Goal: Information Seeking & Learning: Find specific fact

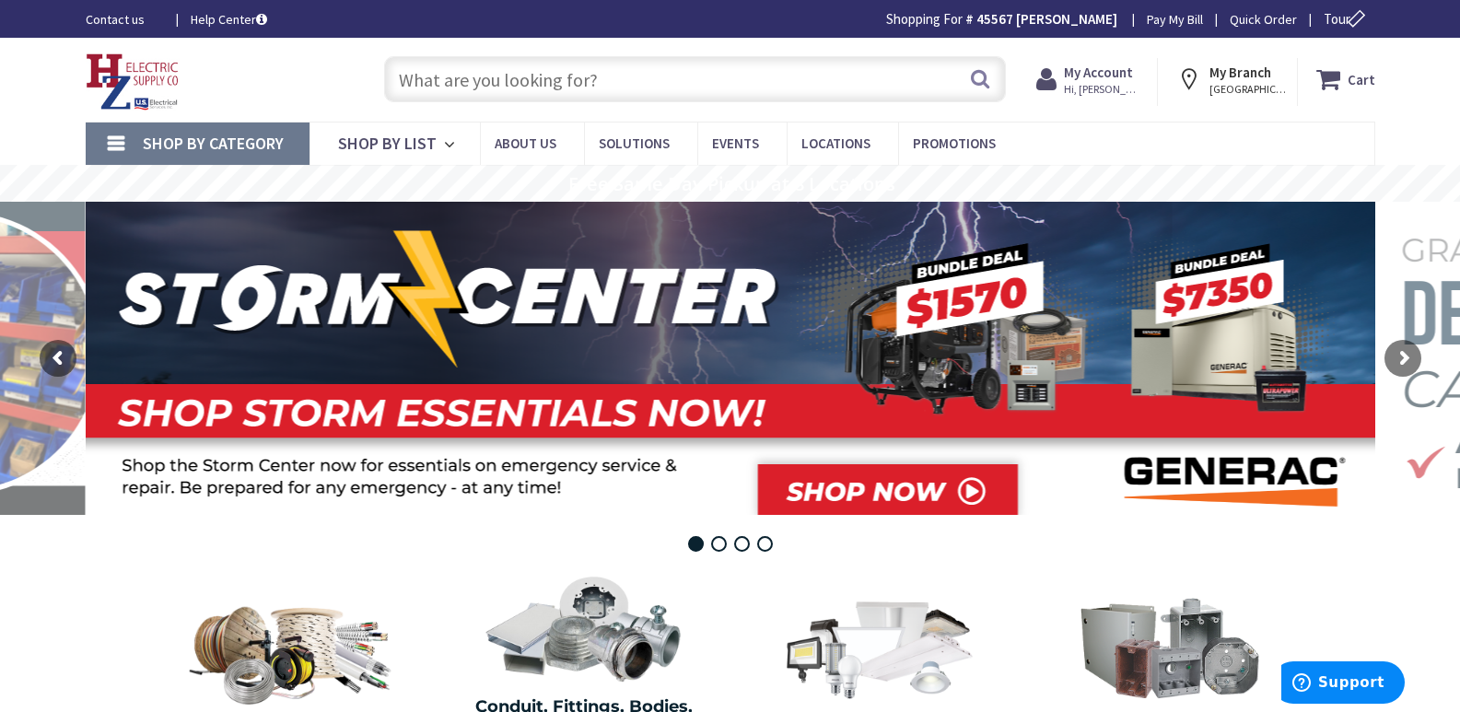
click at [469, 80] on input "text" at bounding box center [695, 79] width 622 height 46
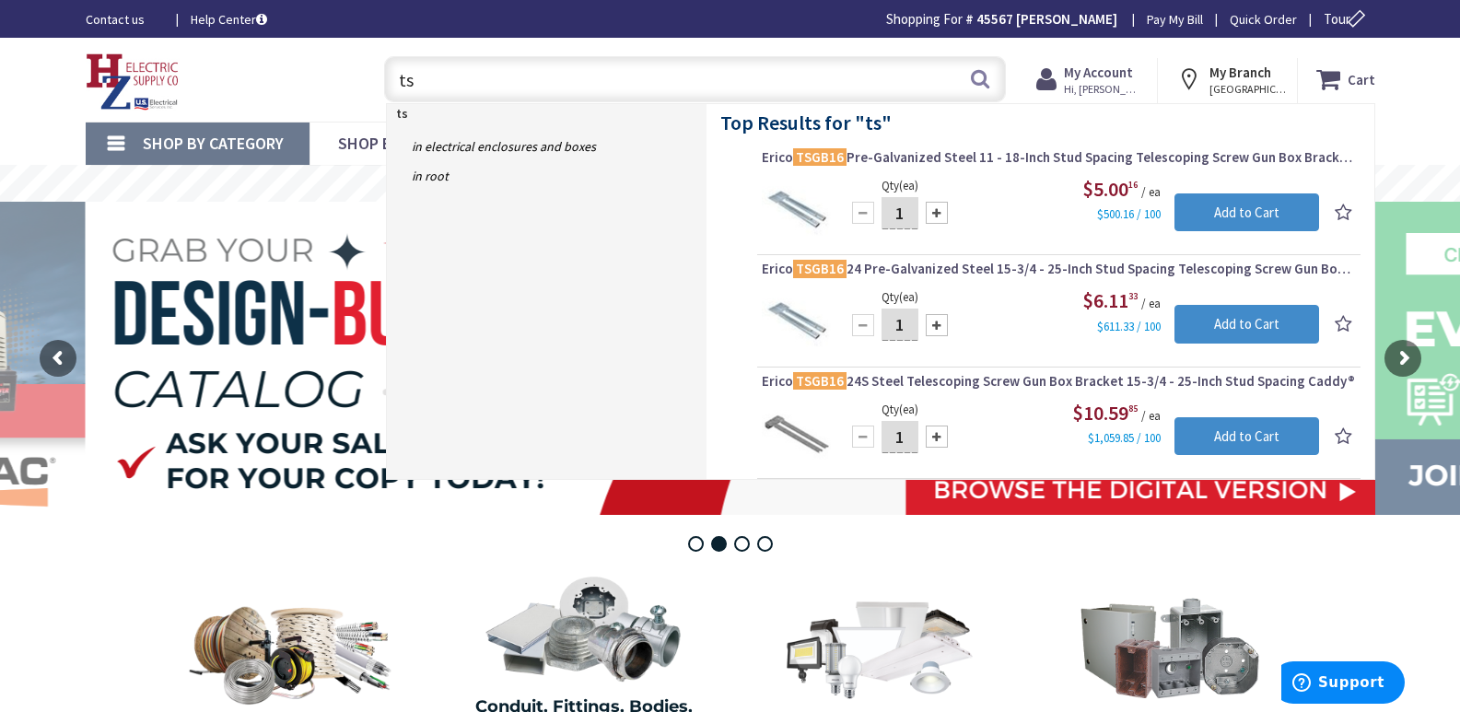
type input "t"
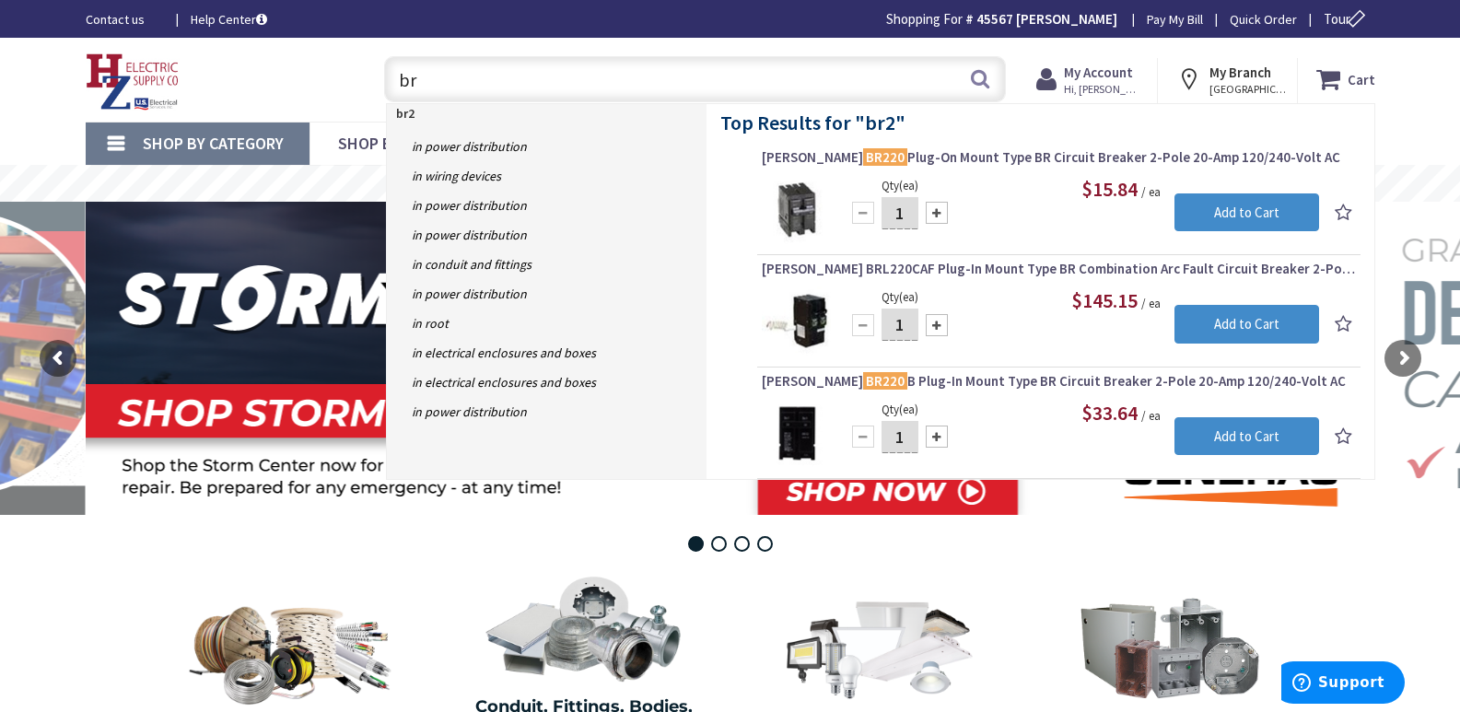
type input "b"
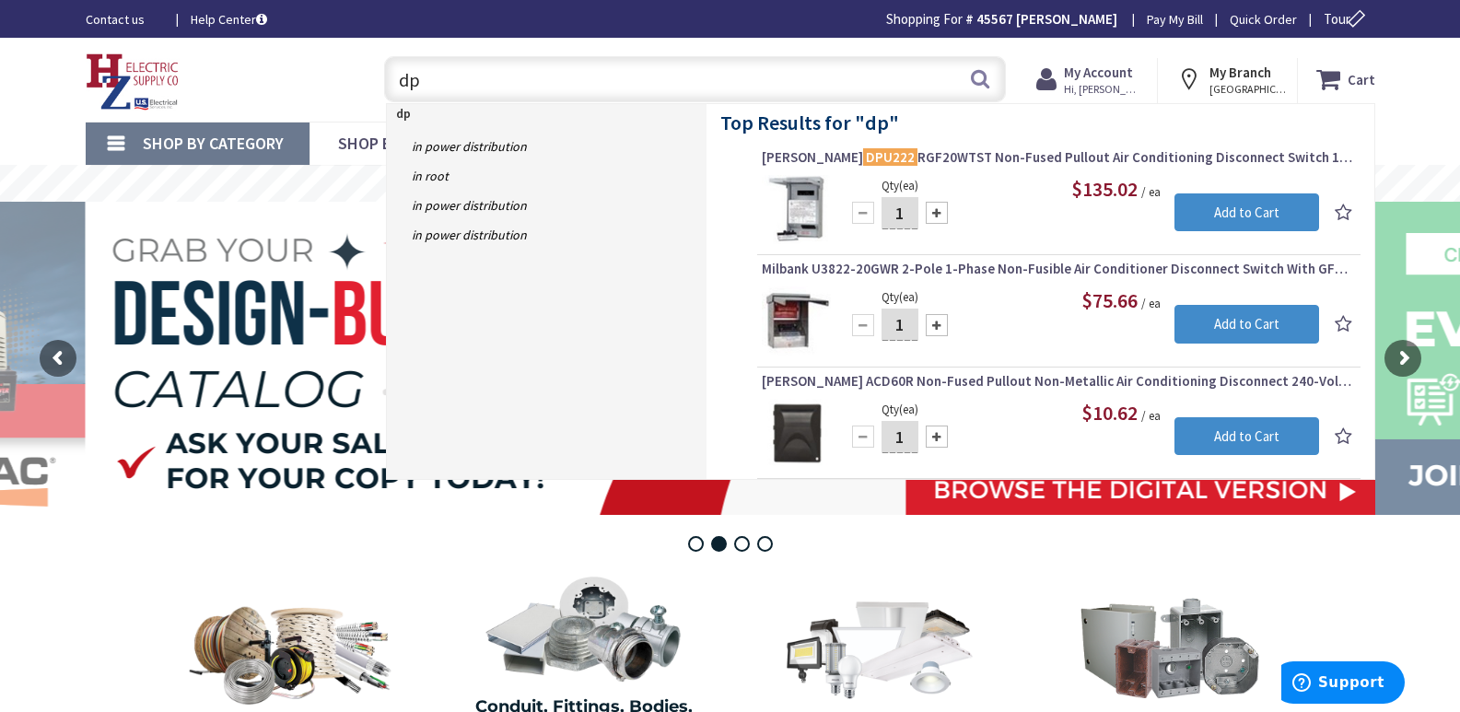
type input "d"
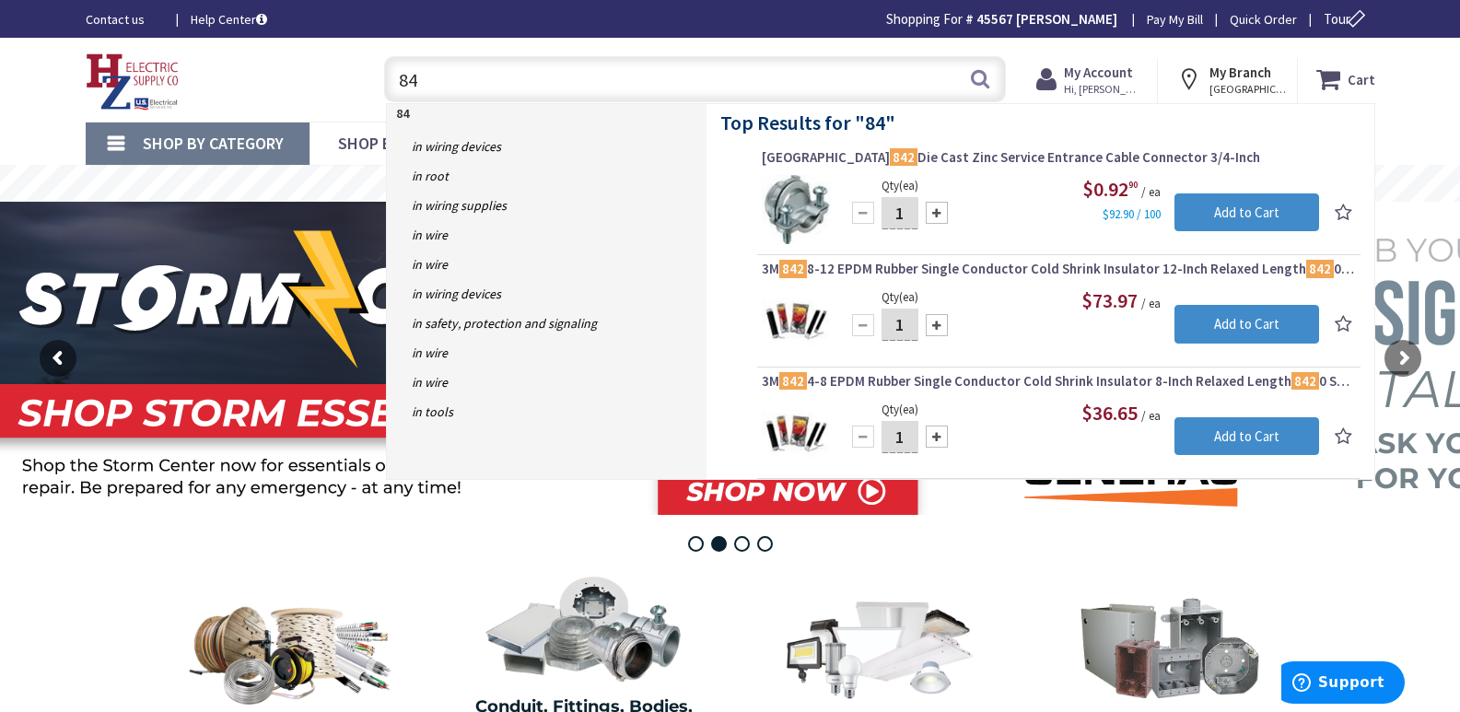
type input "8"
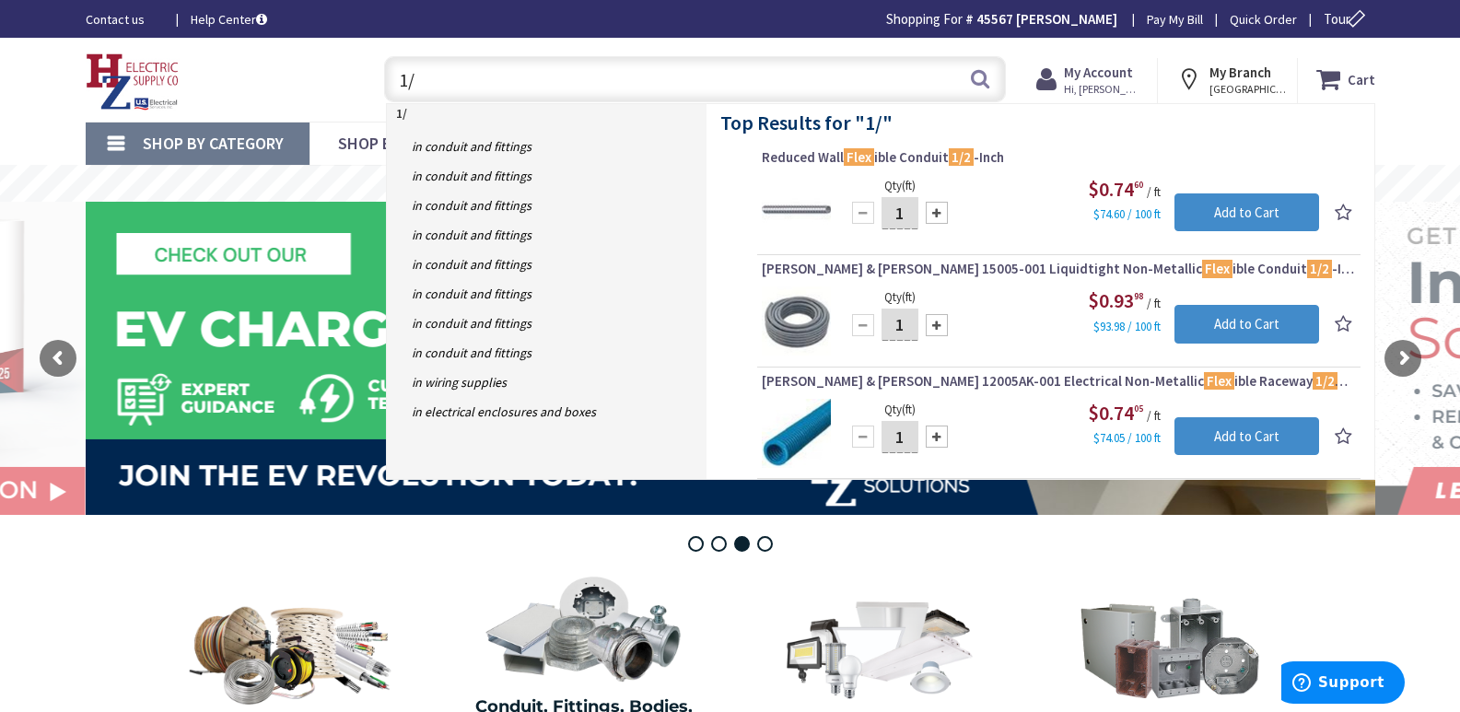
type input "1"
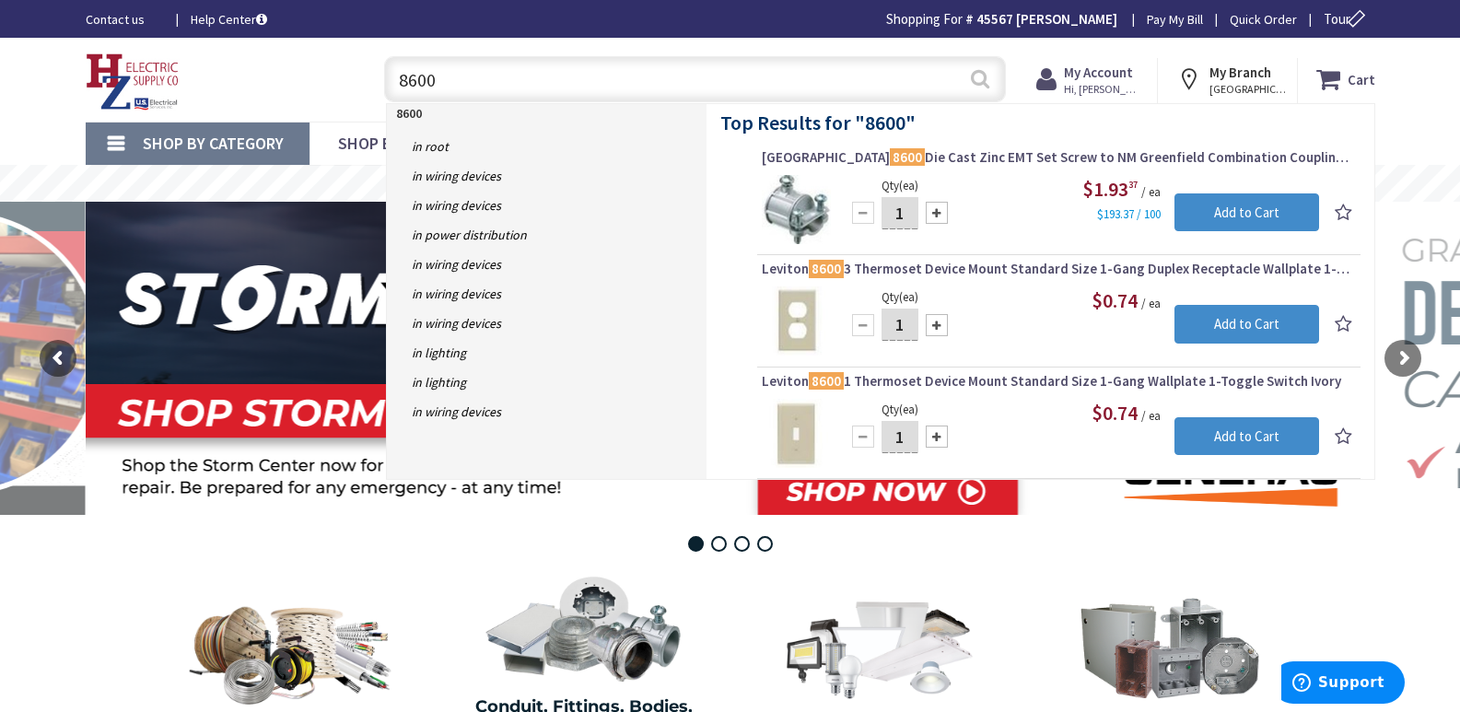
type input "8600"
click at [982, 77] on button "Search" at bounding box center [980, 78] width 24 height 41
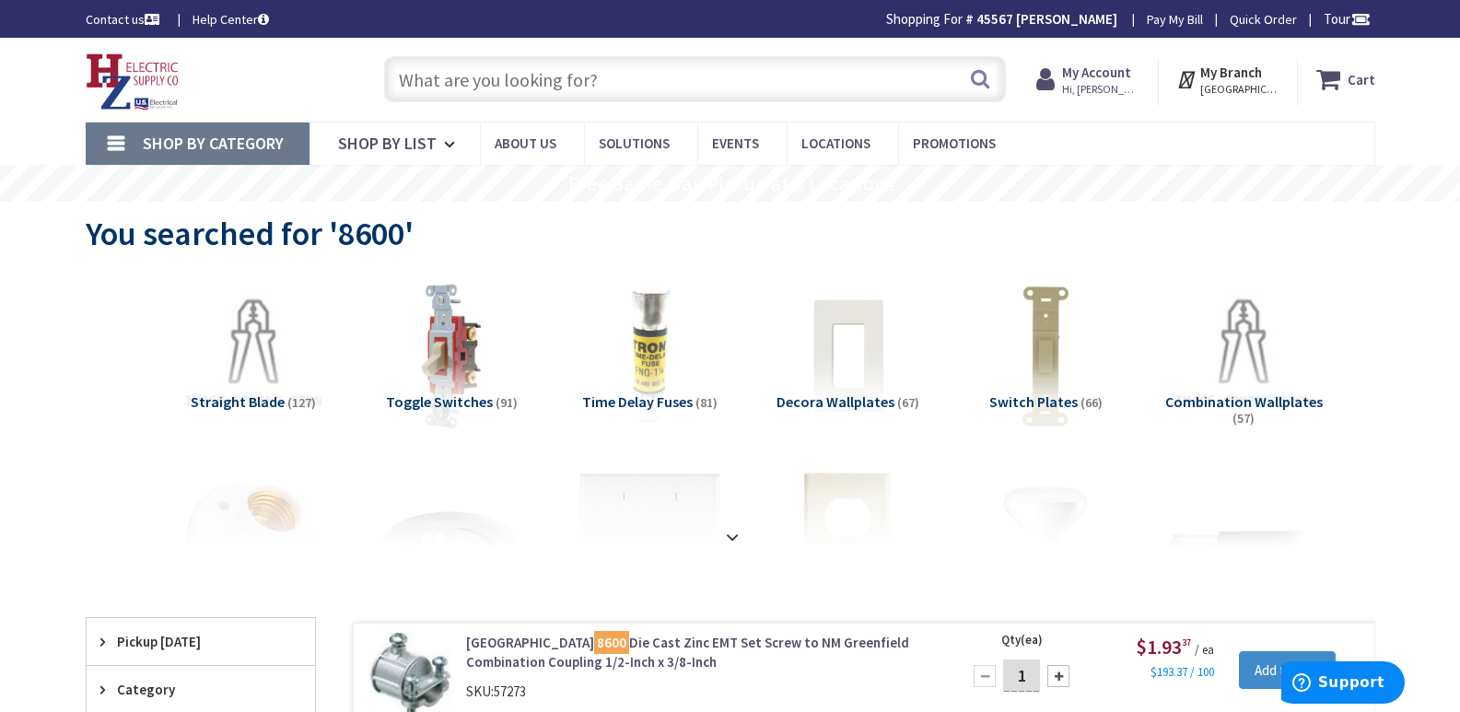
click at [426, 83] on input "text" at bounding box center [695, 79] width 622 height 46
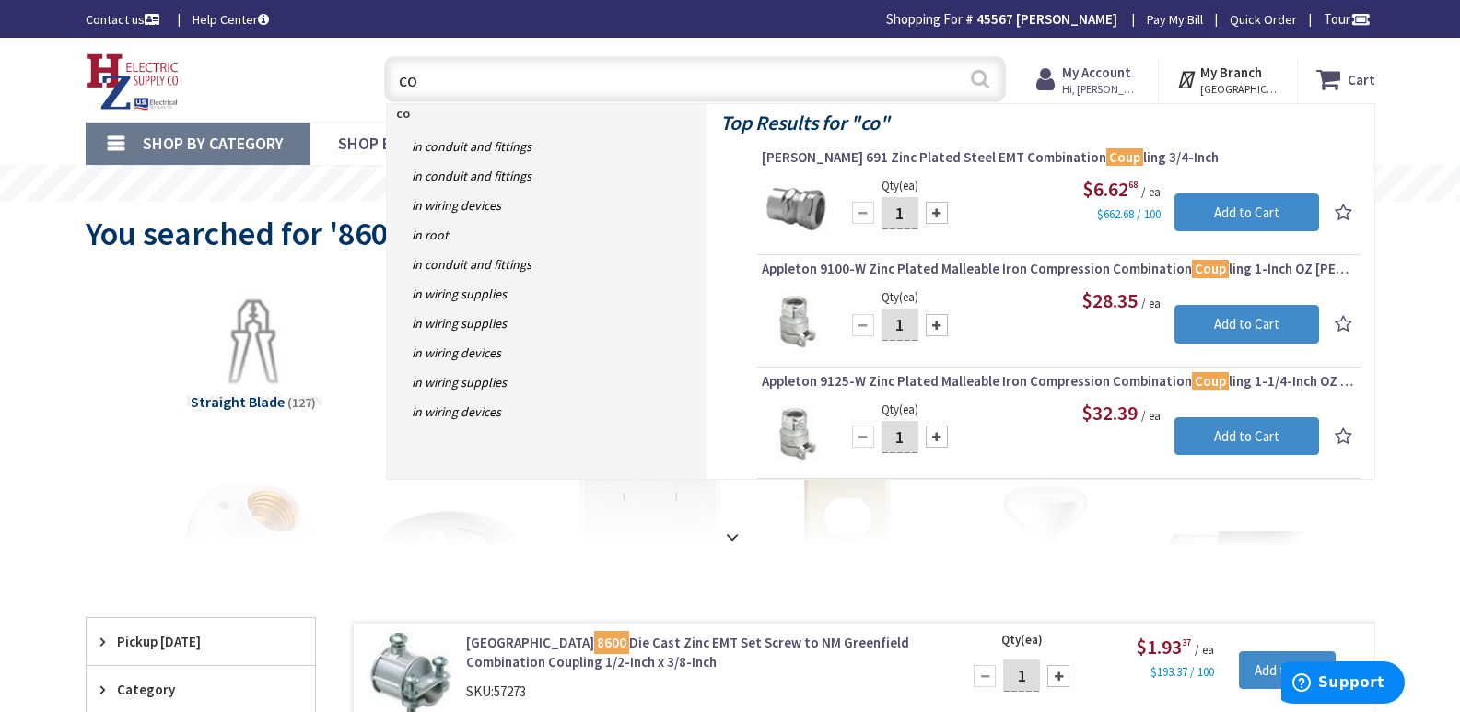
type input "c"
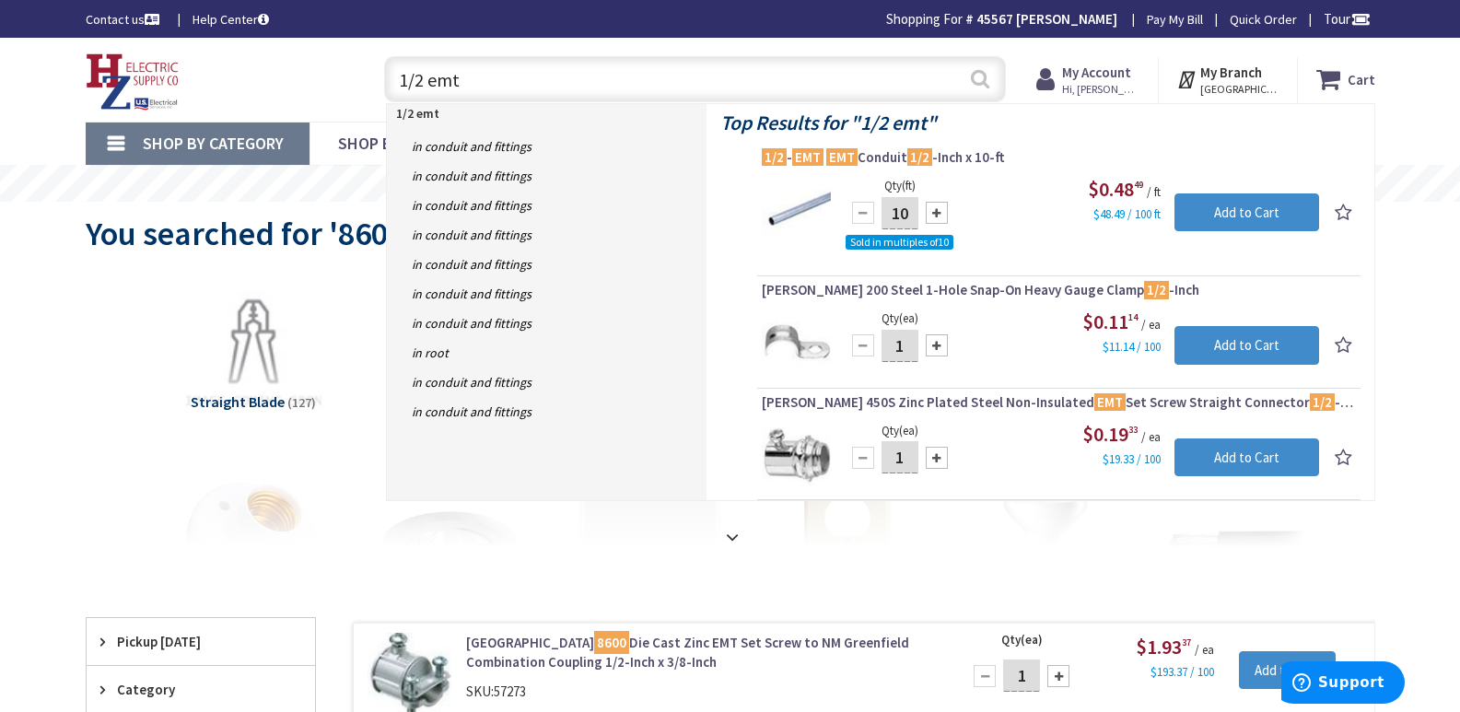
type input "1/2 emt"
click at [979, 78] on button "Search" at bounding box center [980, 78] width 24 height 41
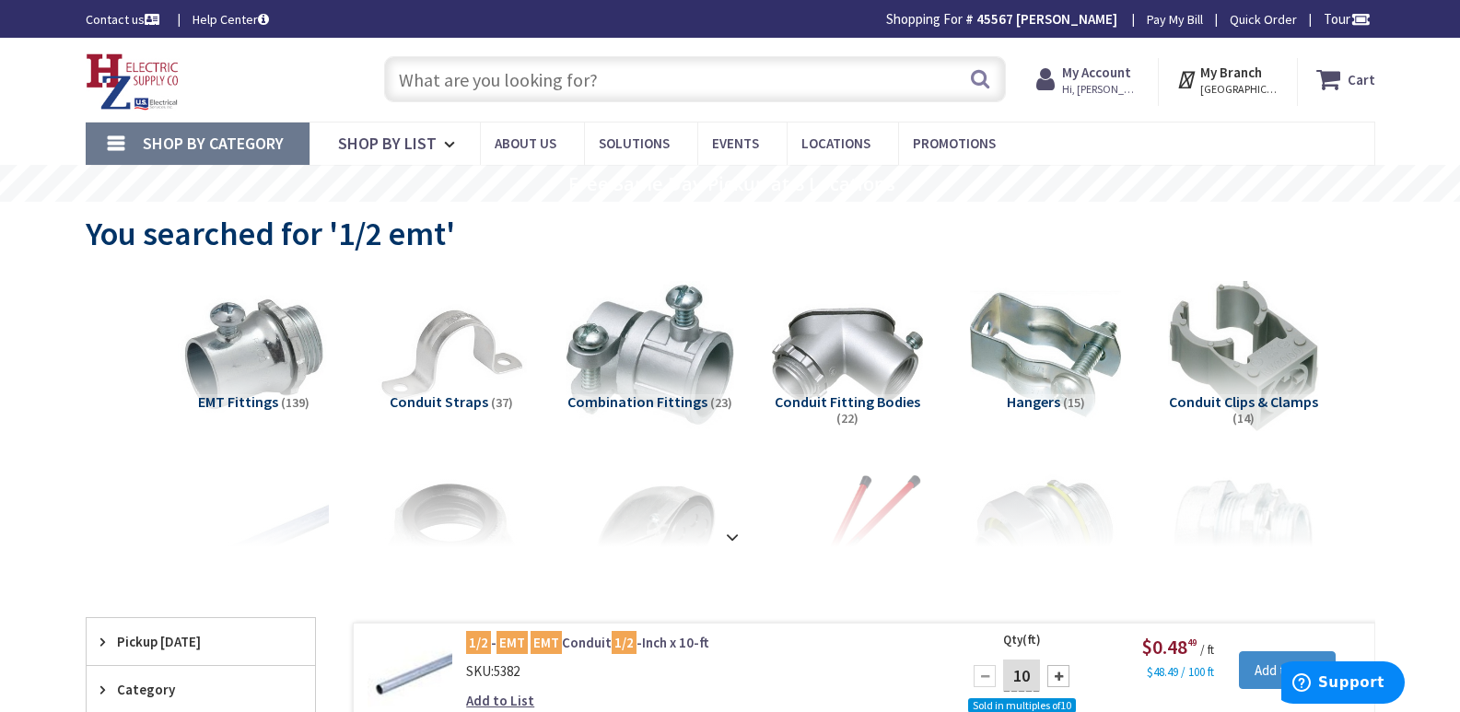
click at [691, 387] on img at bounding box center [649, 355] width 167 height 167
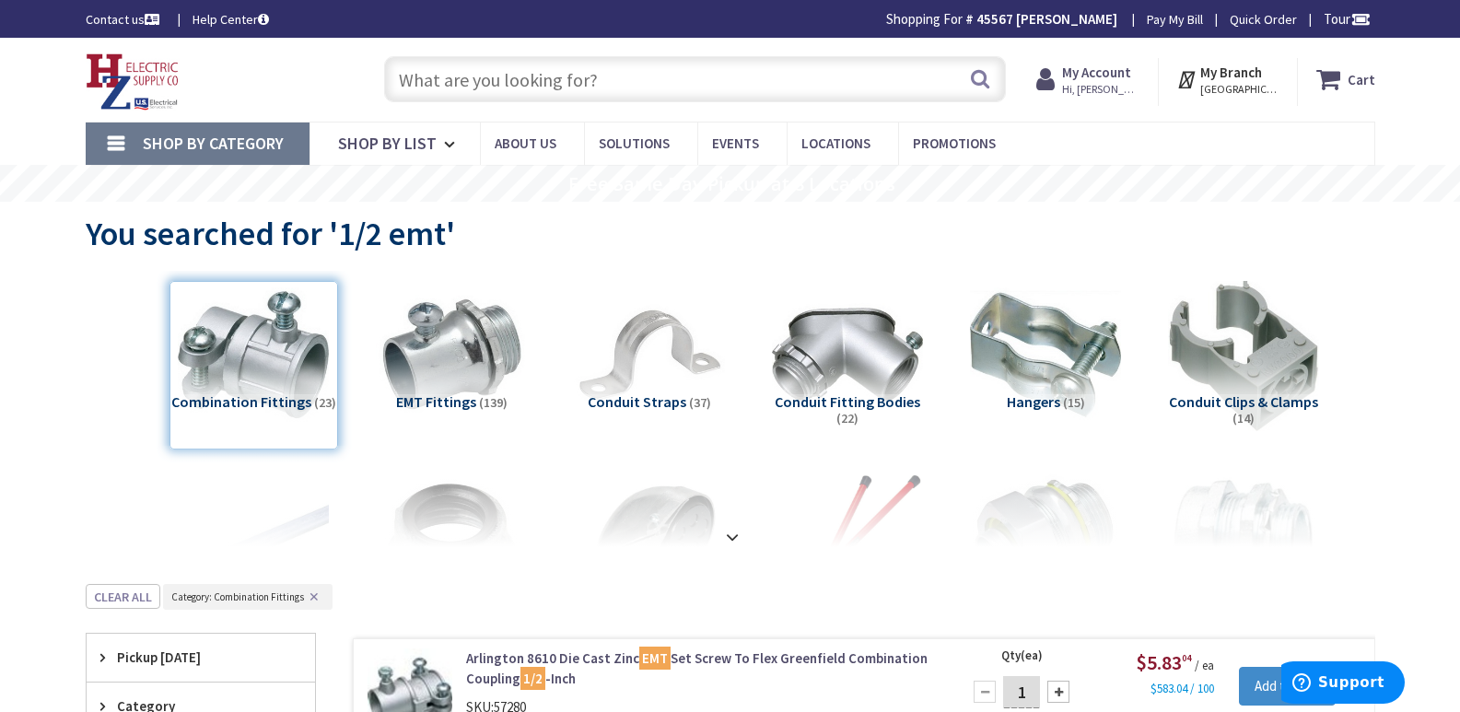
click at [405, 66] on input "text" at bounding box center [695, 79] width 622 height 46
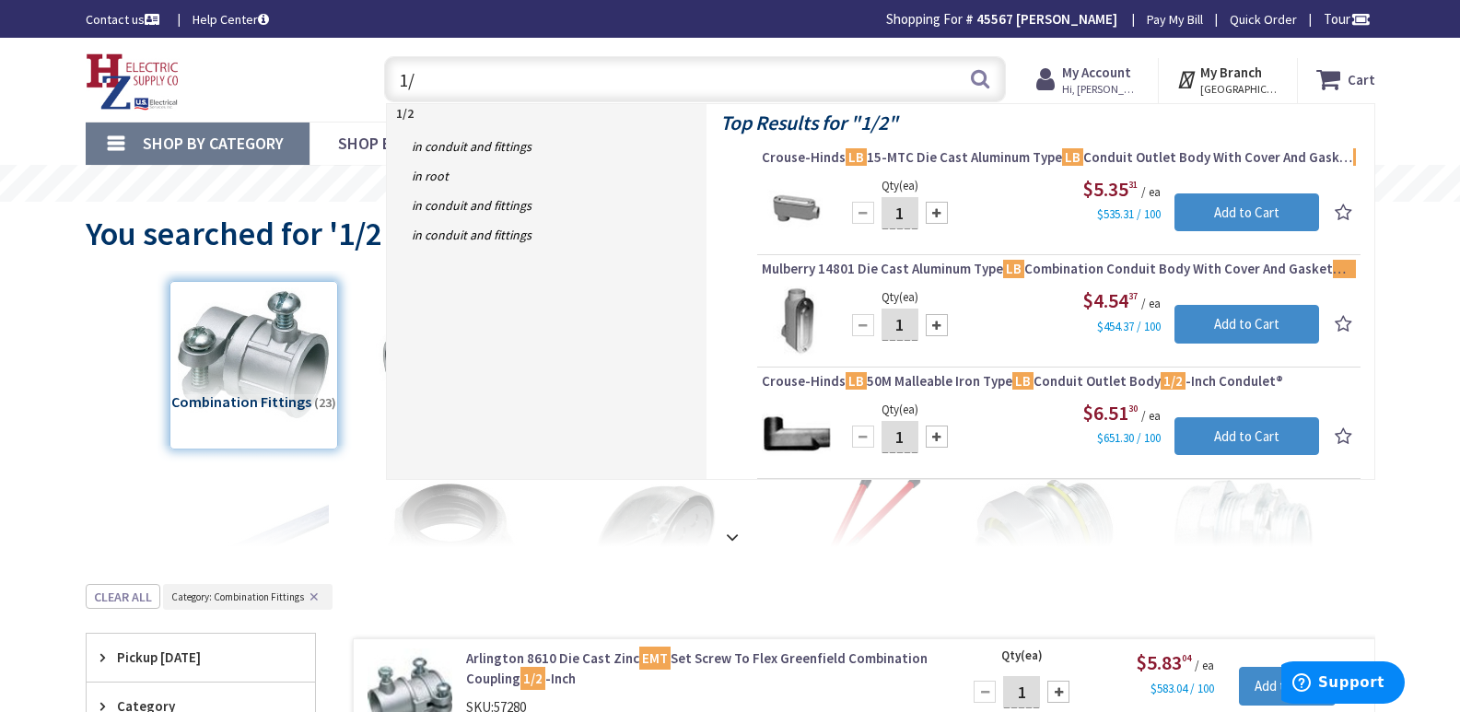
type input "1"
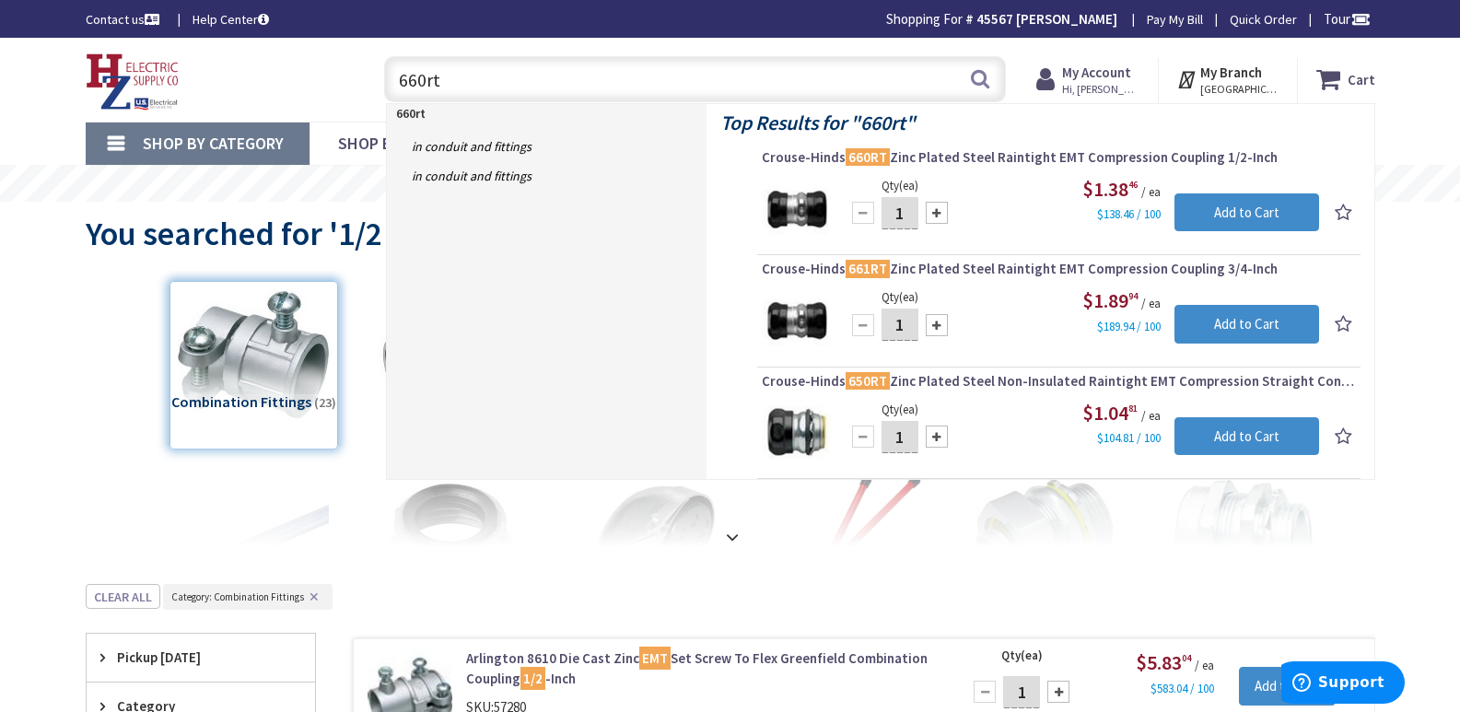
drag, startPoint x: 446, startPoint y: 76, endPoint x: 283, endPoint y: 95, distance: 164.2
click at [291, 96] on div "Toggle Nav 660rt 660rt Search Cart My Cart Close You have no items in your shop…" at bounding box center [730, 80] width 1317 height 62
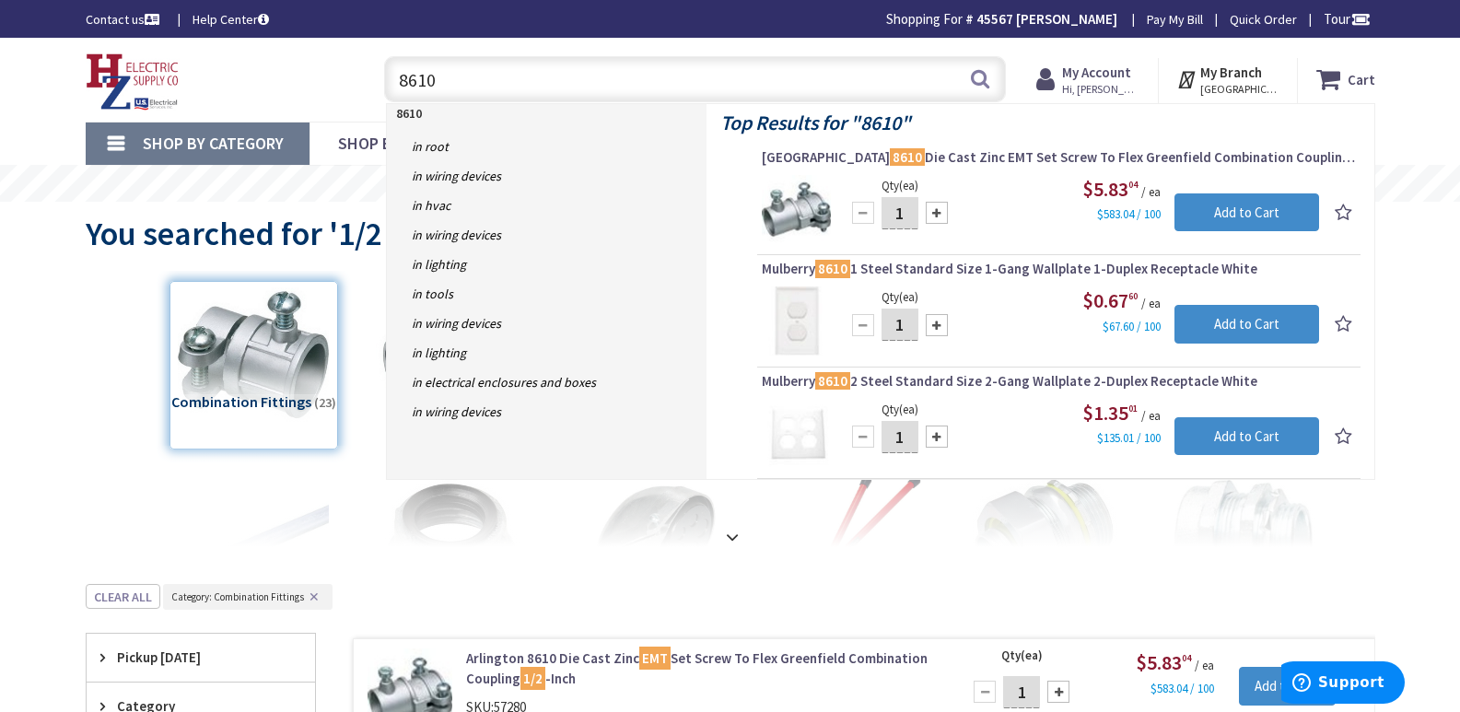
drag, startPoint x: 447, startPoint y: 81, endPoint x: 321, endPoint y: 74, distance: 126.4
click at [321, 74] on div "Toggle Nav 8610 8610 Search Cart My Cart Close You have no items in your shoppi…" at bounding box center [730, 80] width 1317 height 62
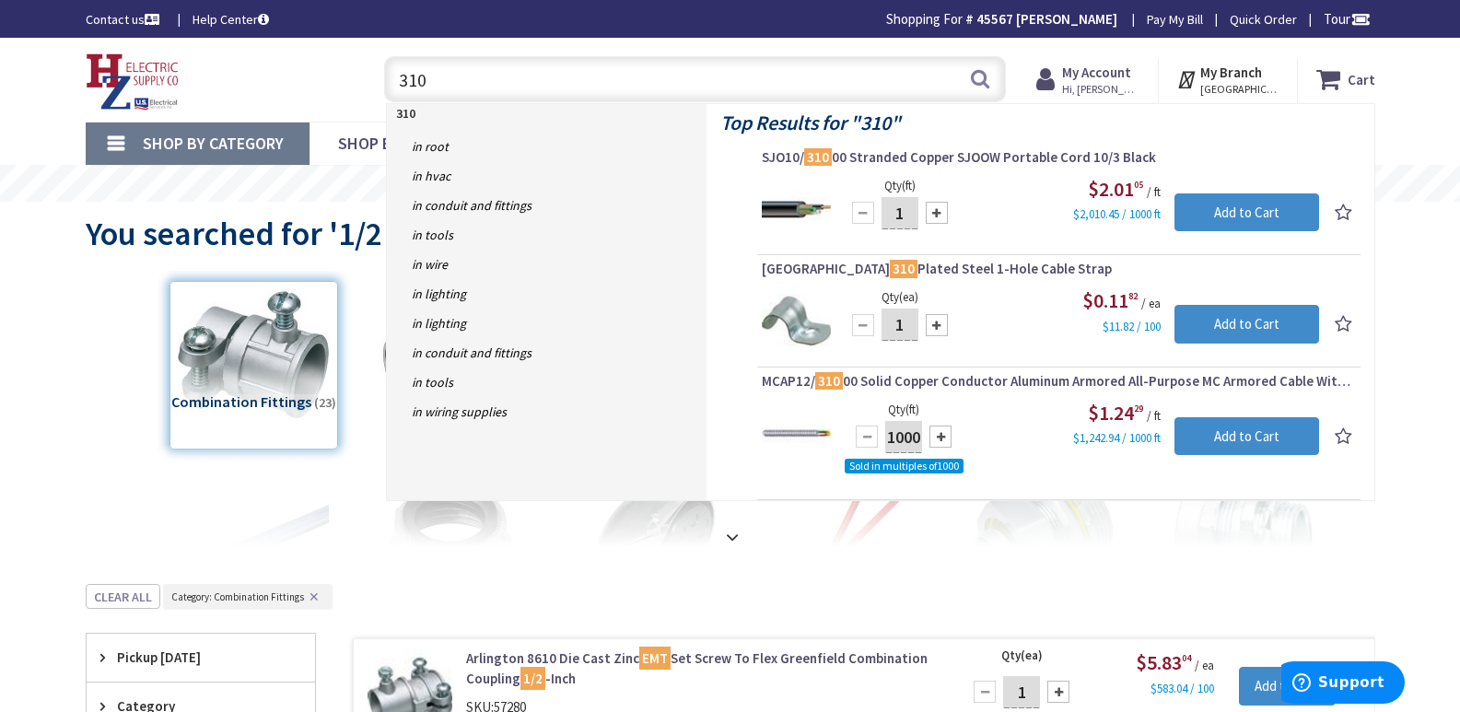
drag, startPoint x: 434, startPoint y: 80, endPoint x: 346, endPoint y: 88, distance: 87.8
click at [346, 88] on div "Toggle Nav 310 310 Search Cart My Cart Close You have no items in your shopping…" at bounding box center [730, 80] width 1317 height 62
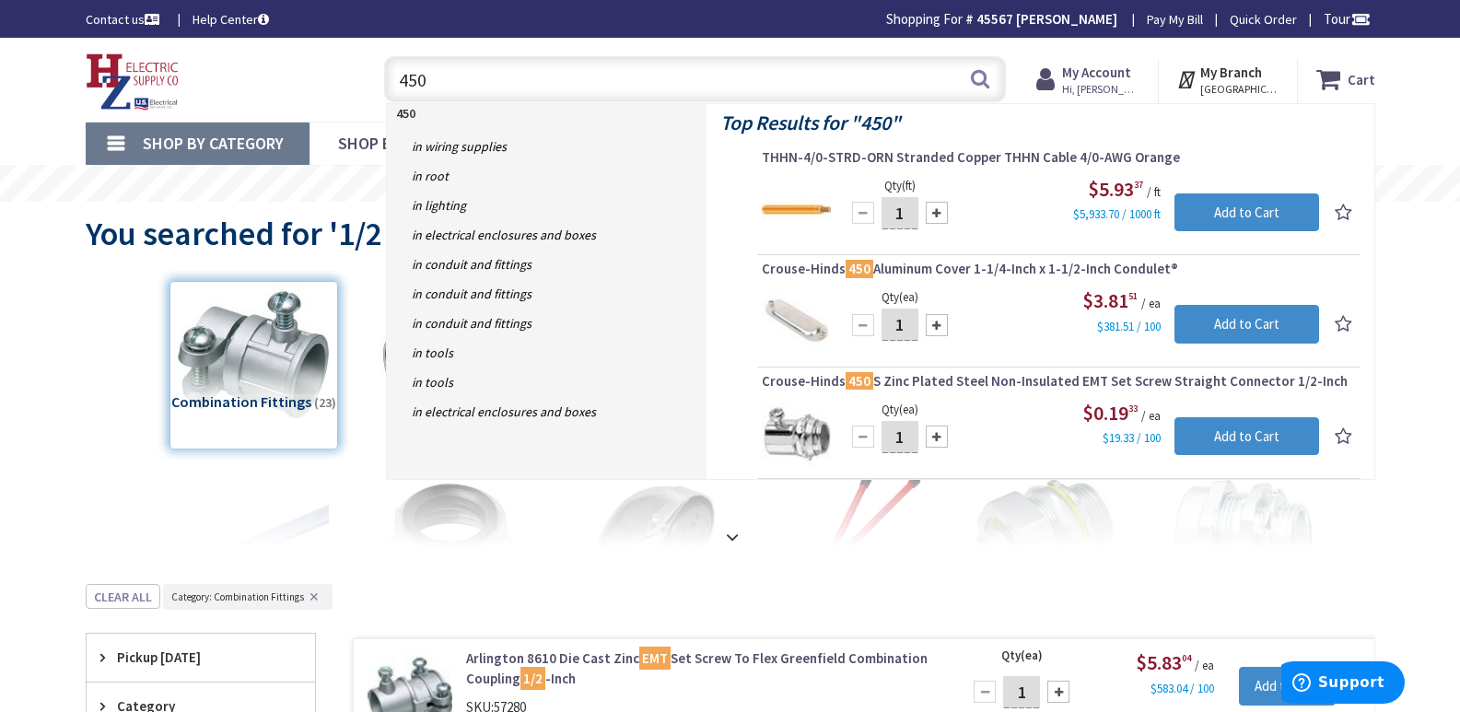
click at [438, 84] on input "450" at bounding box center [695, 79] width 622 height 46
type input "4"
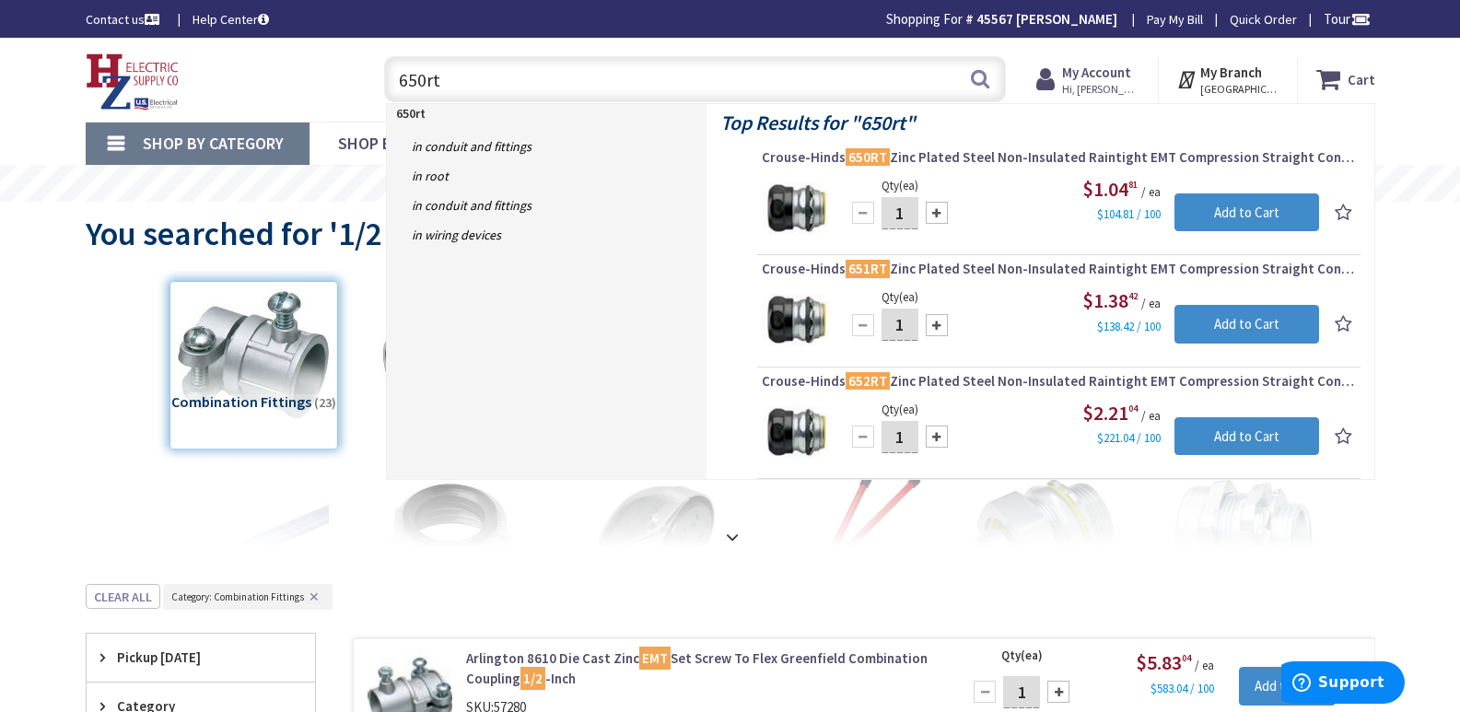
drag, startPoint x: 458, startPoint y: 69, endPoint x: 387, endPoint y: 80, distance: 71.8
click at [387, 80] on input "650rt" at bounding box center [695, 79] width 622 height 46
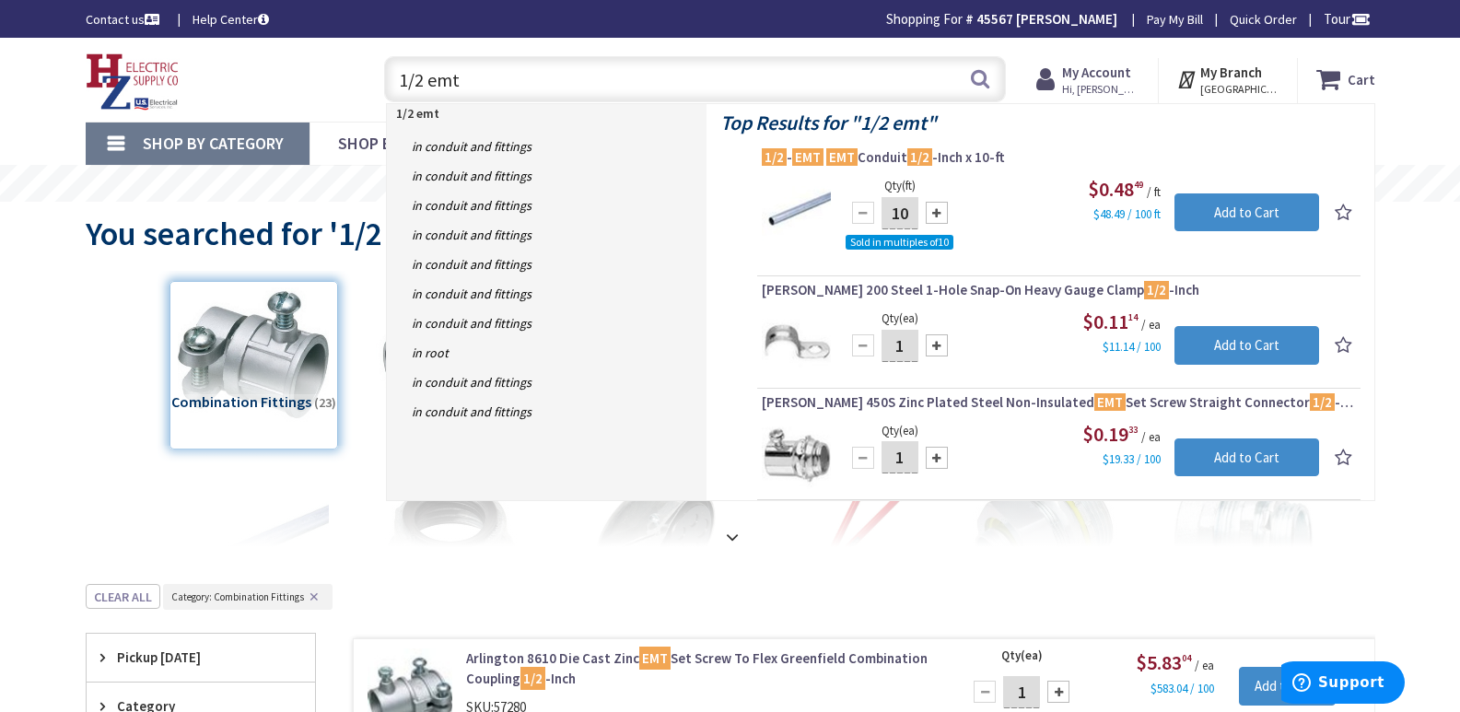
drag, startPoint x: 472, startPoint y: 84, endPoint x: 342, endPoint y: 85, distance: 129.9
click at [342, 85] on div "Toggle Nav 1/2 emt 1/2 emt Search Cart My Cart Close You have no items in your …" at bounding box center [730, 80] width 1317 height 62
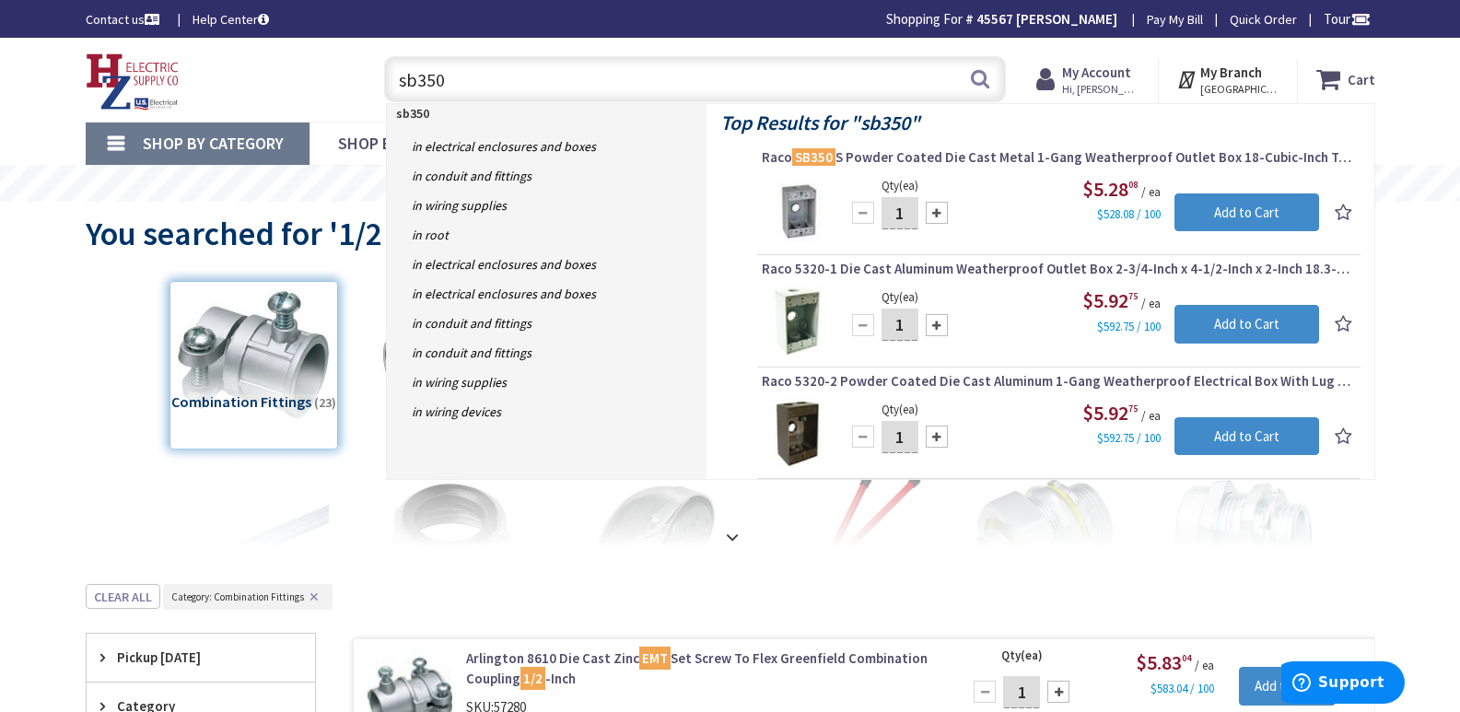
drag, startPoint x: 450, startPoint y: 80, endPoint x: 336, endPoint y: 89, distance: 113.7
click at [336, 89] on div "Toggle Nav sb350 sb350 Search Cart My Cart Close You have no items in your shop…" at bounding box center [730, 80] width 1317 height 62
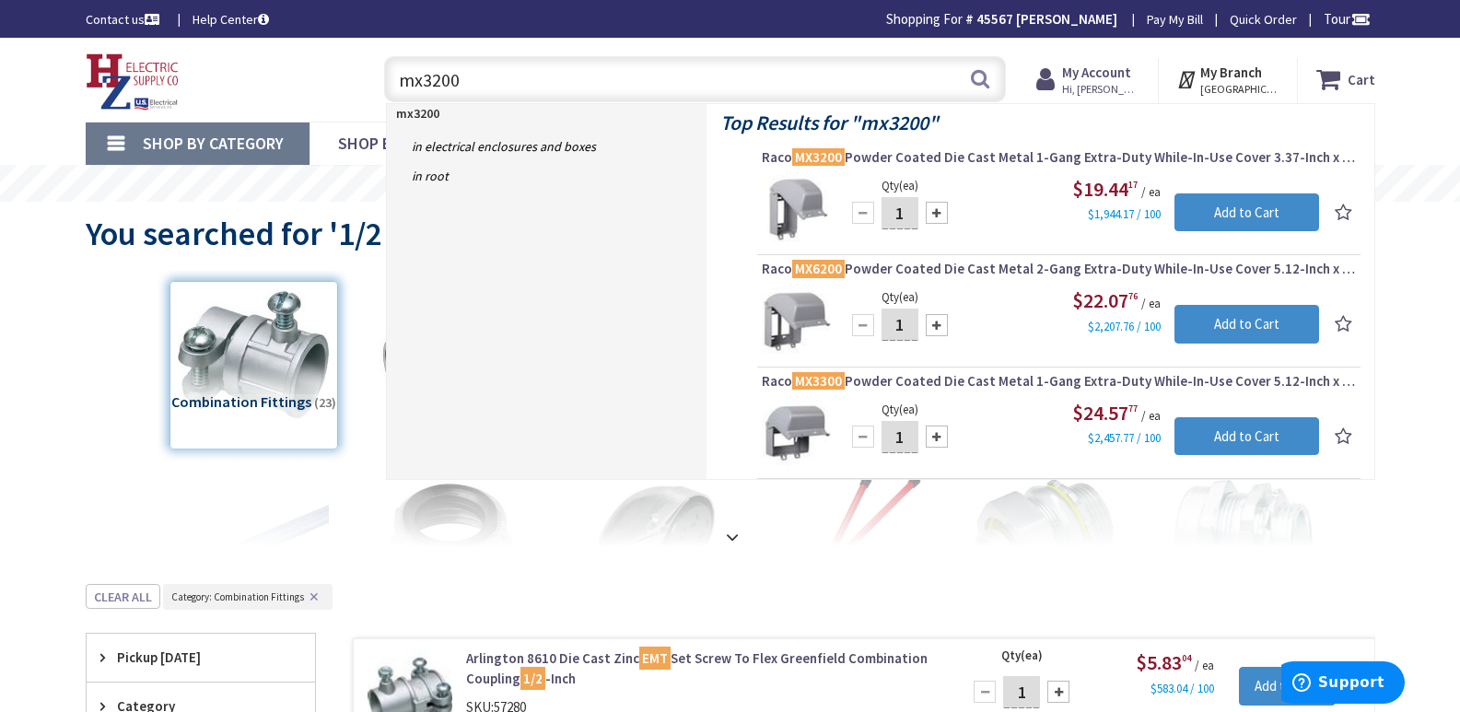
drag, startPoint x: 475, startPoint y: 80, endPoint x: 360, endPoint y: 89, distance: 115.5
click at [360, 89] on div "Toggle Nav mx3200 mx3200 Search Cart My Cart Close You have no items in your sh…" at bounding box center [730, 80] width 1317 height 62
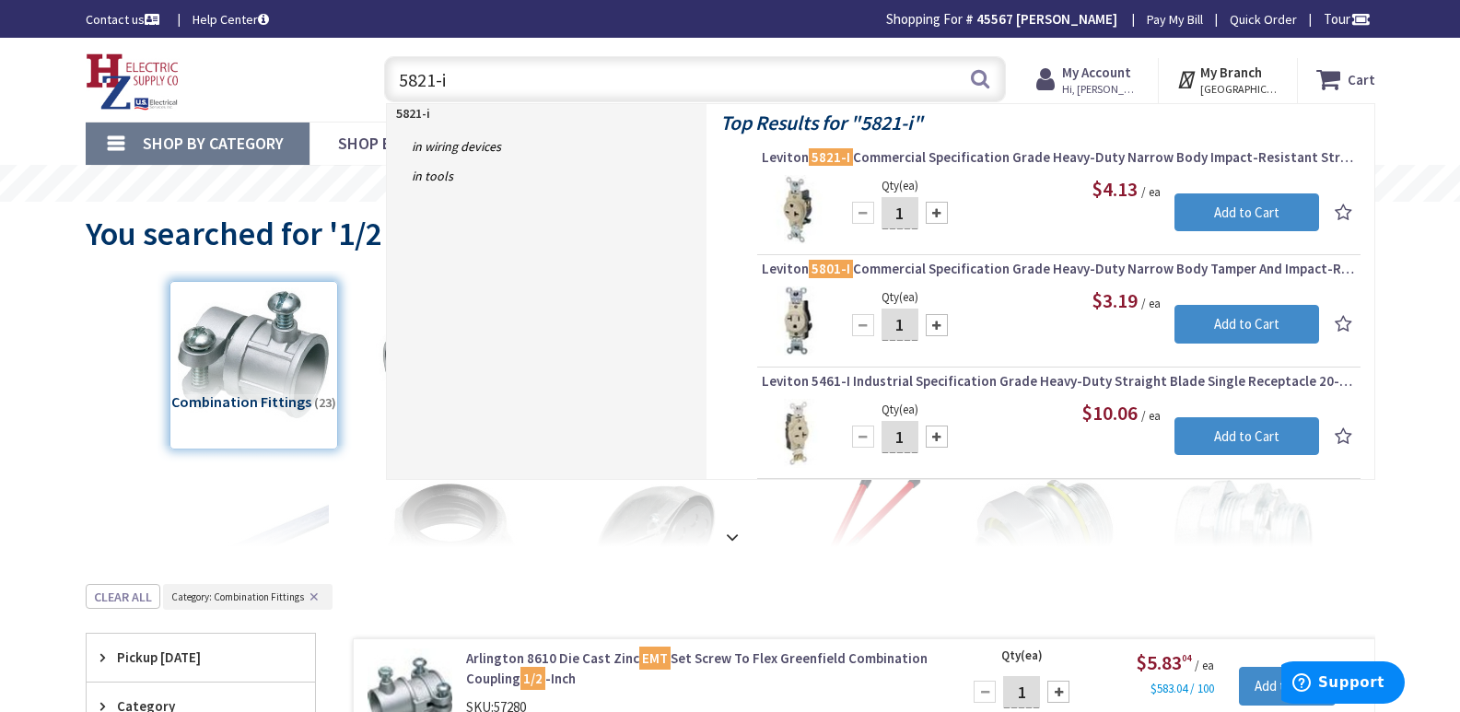
drag, startPoint x: 459, startPoint y: 80, endPoint x: 304, endPoint y: 76, distance: 154.8
click at [304, 76] on div "Toggle Nav 5821-i 5821-i Search Cart My Cart Close You have no items in your sh…" at bounding box center [730, 80] width 1317 height 62
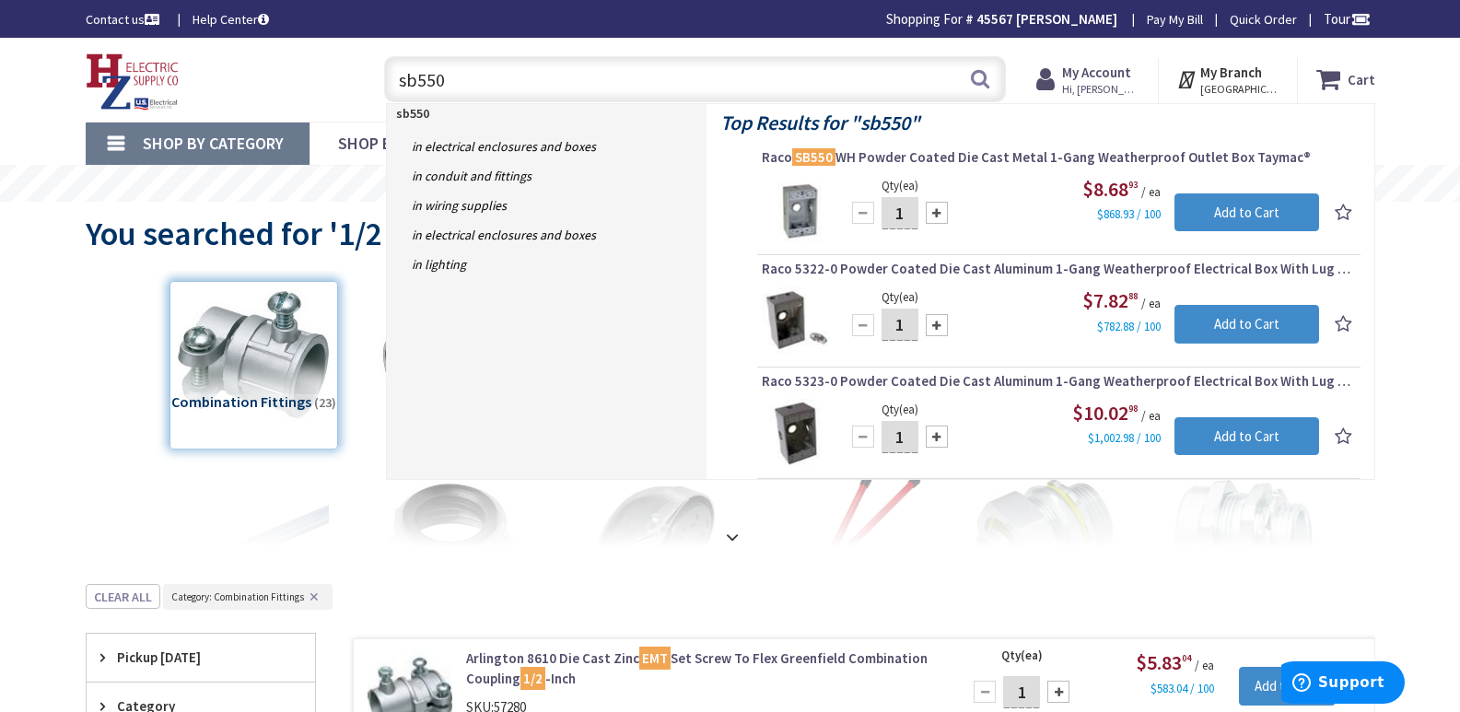
drag, startPoint x: 461, startPoint y: 74, endPoint x: 362, endPoint y: 91, distance: 100.1
click at [362, 91] on div "sb550 sb550 Search" at bounding box center [690, 78] width 659 height 59
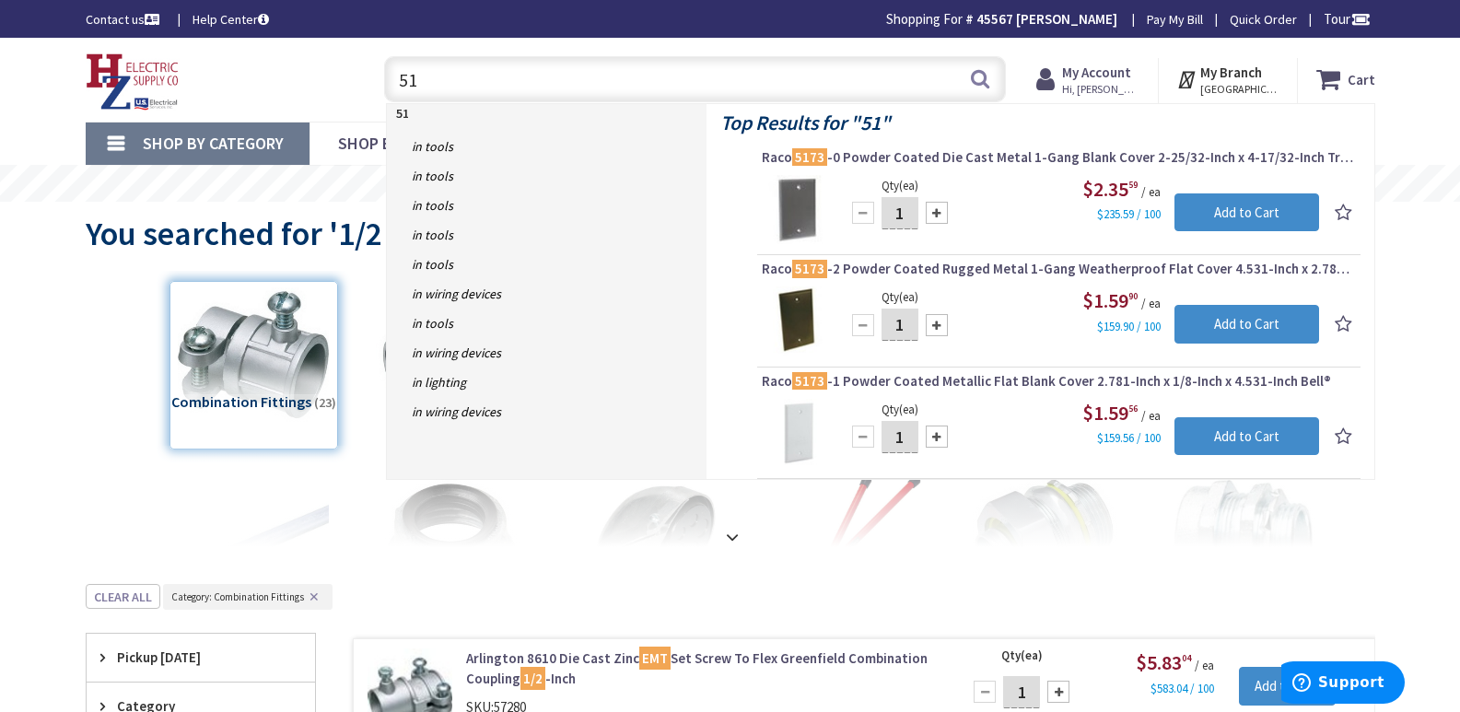
type input "5"
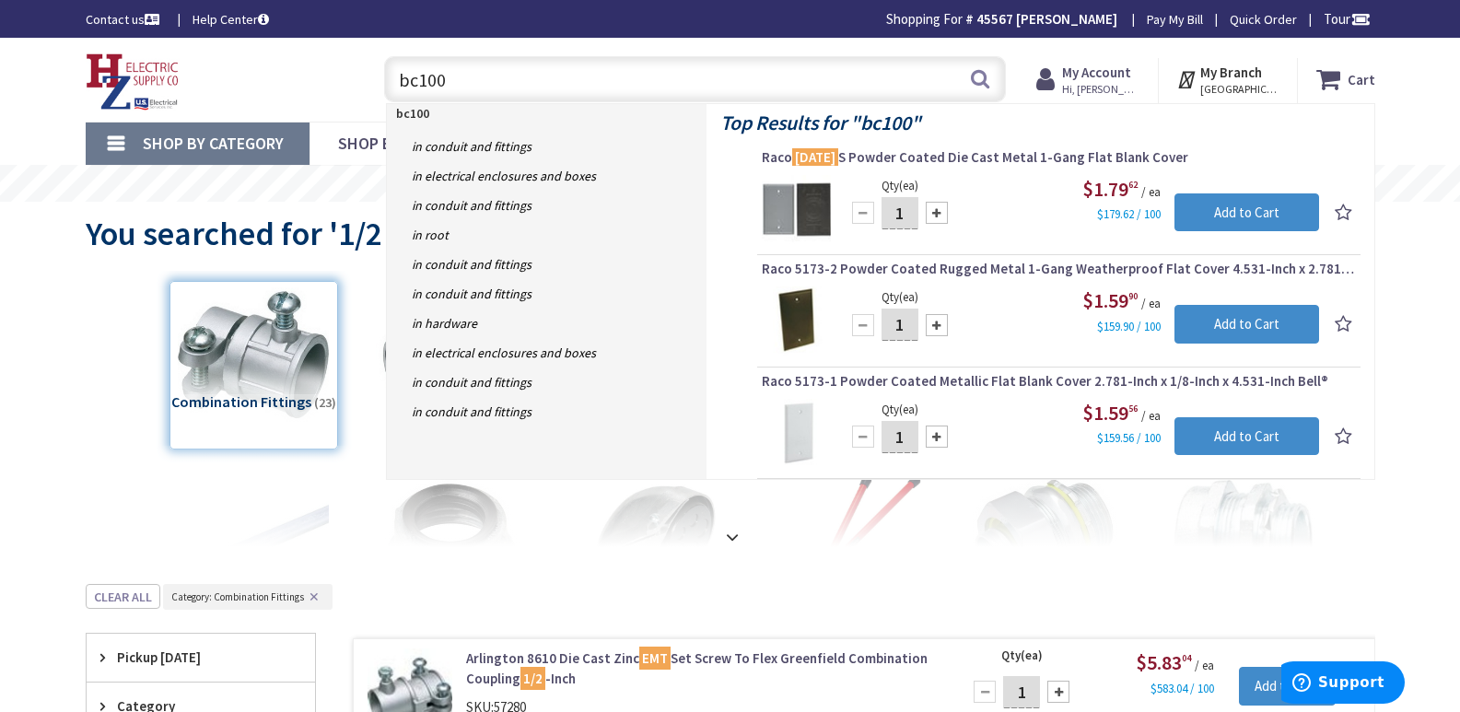
drag, startPoint x: 457, startPoint y: 75, endPoint x: 319, endPoint y: 88, distance: 138.8
click at [321, 89] on div "Toggle Nav bc100 bc100 Search Cart My Cart Close You have no items in your shop…" at bounding box center [730, 80] width 1317 height 62
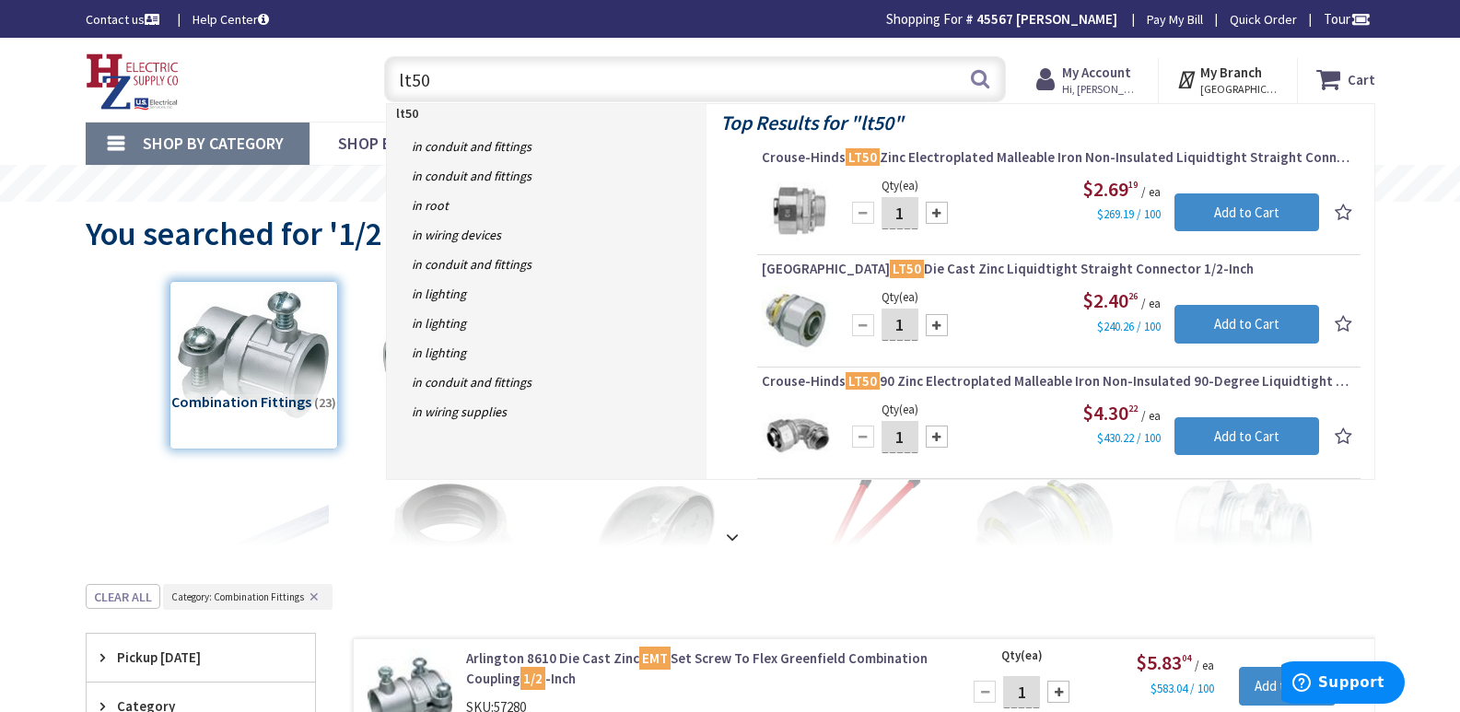
click at [432, 73] on input "lt50" at bounding box center [695, 79] width 622 height 46
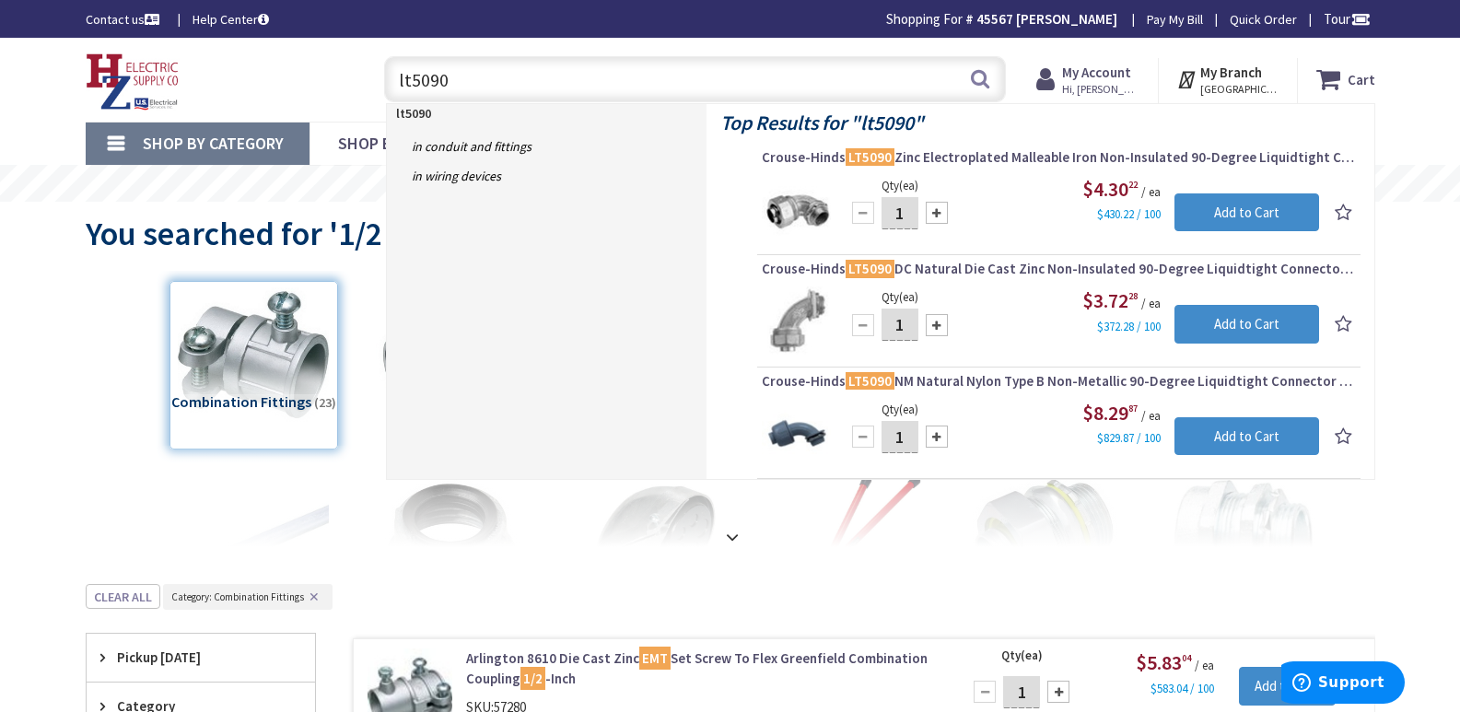
drag, startPoint x: 461, startPoint y: 83, endPoint x: 330, endPoint y: 82, distance: 130.8
click at [330, 82] on div "Toggle Nav lt5090 lt5090 Search Cart My Cart Close You have no items in your sh…" at bounding box center [730, 80] width 1317 height 62
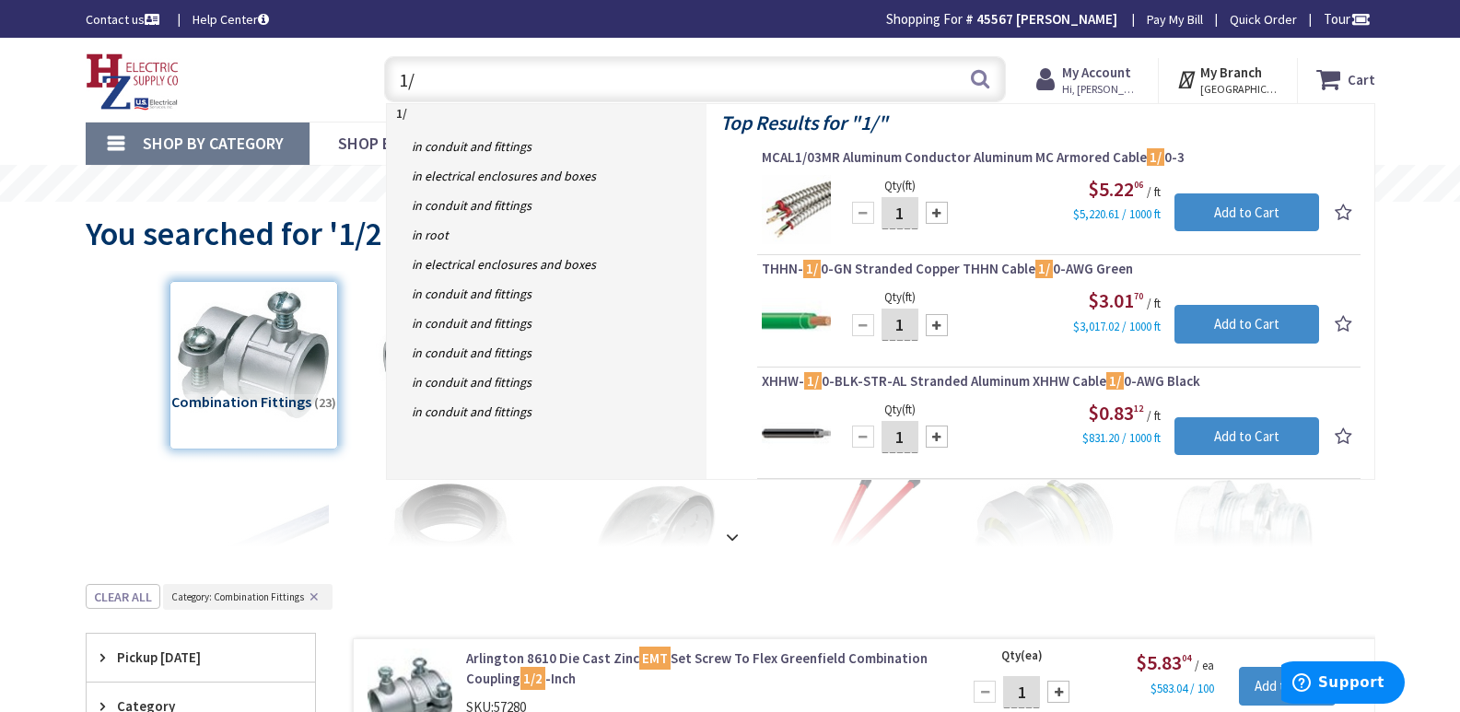
type input "1"
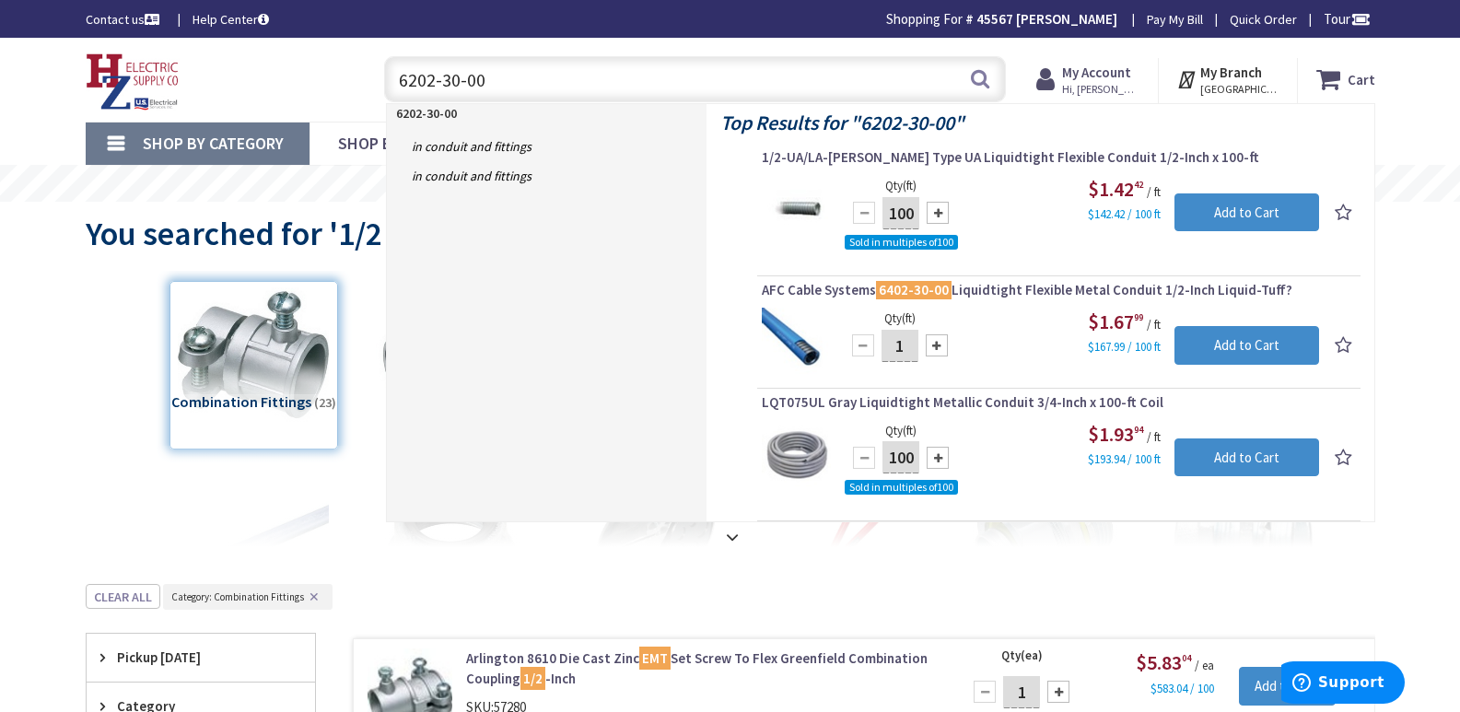
drag, startPoint x: 497, startPoint y: 75, endPoint x: 258, endPoint y: 87, distance: 238.9
click at [258, 87] on div "Toggle Nav 6202-30-00 6202-30-00 Search Cart My Cart Close You have no items in…" at bounding box center [730, 80] width 1317 height 62
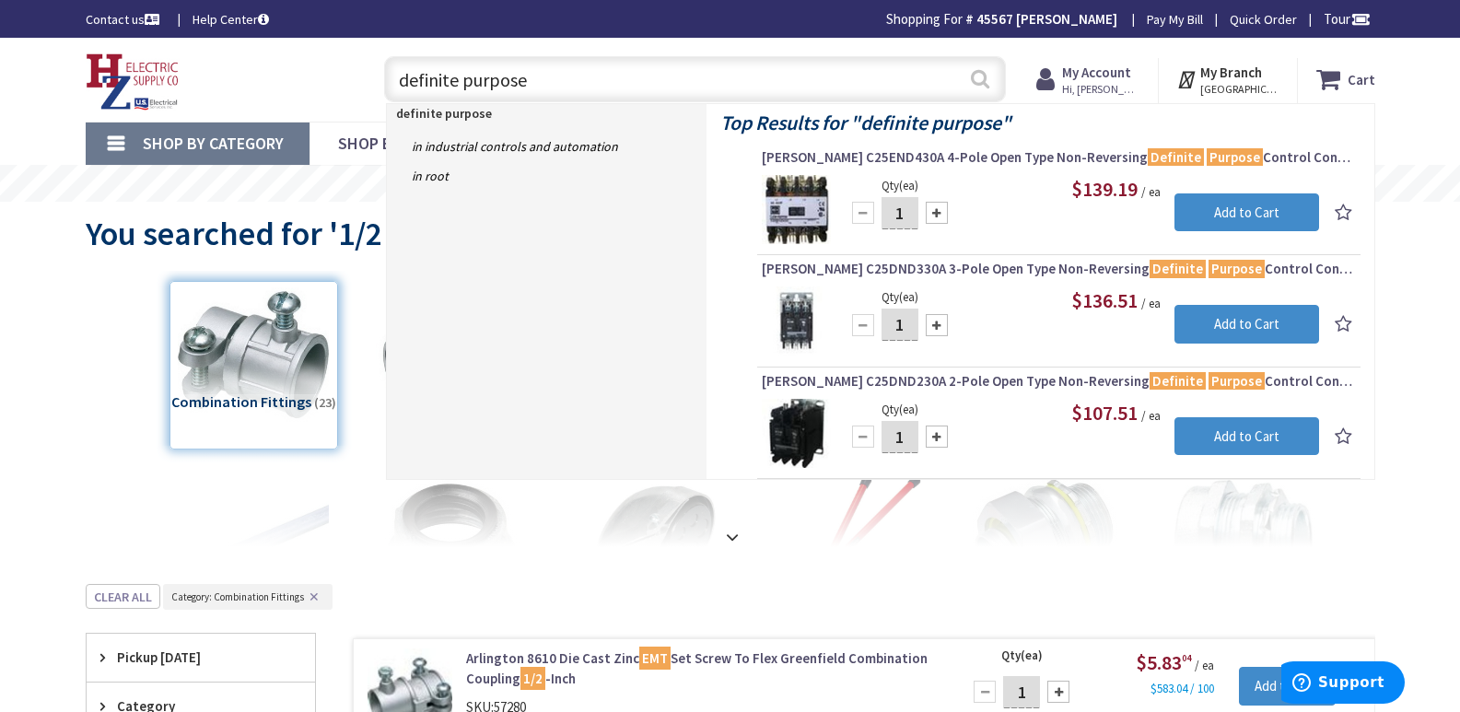
type input "definite purpose"
click at [974, 75] on button "Search" at bounding box center [980, 78] width 24 height 41
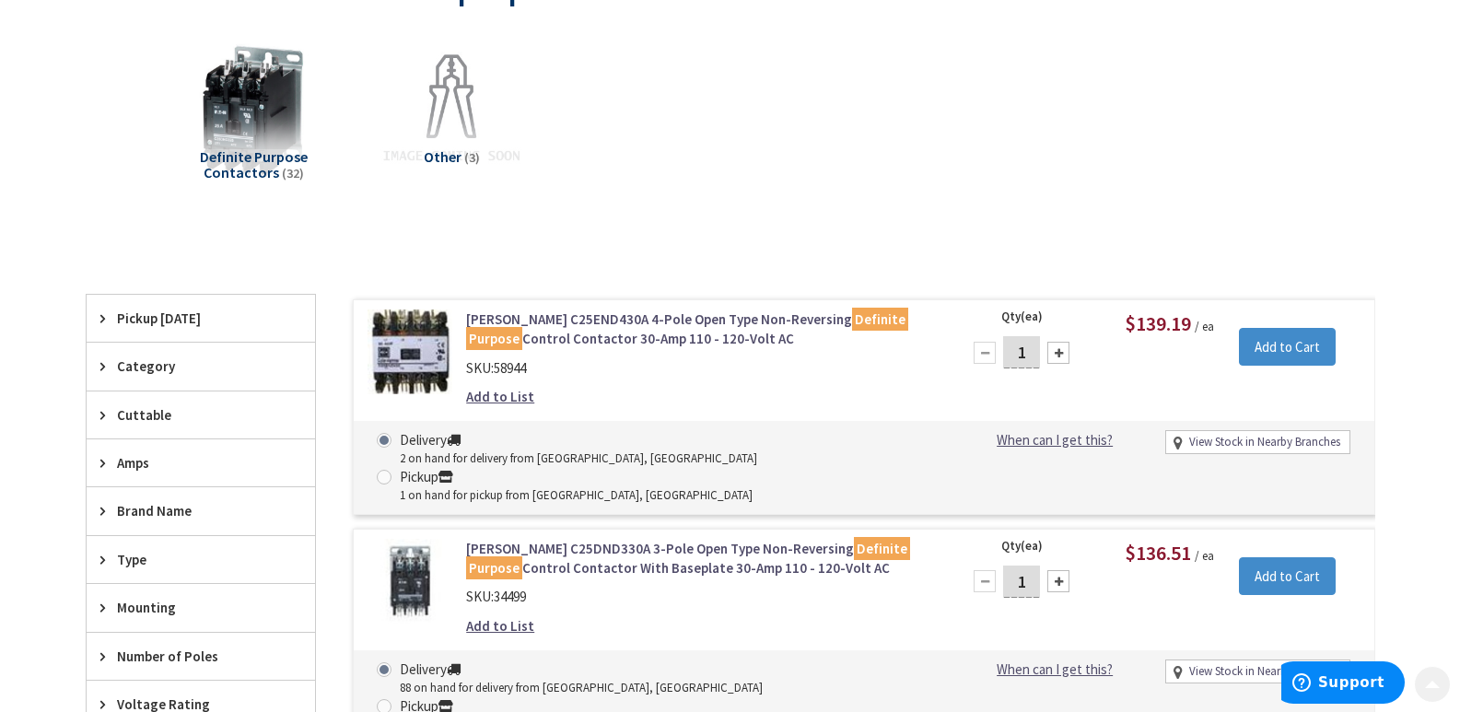
scroll to position [276, 0]
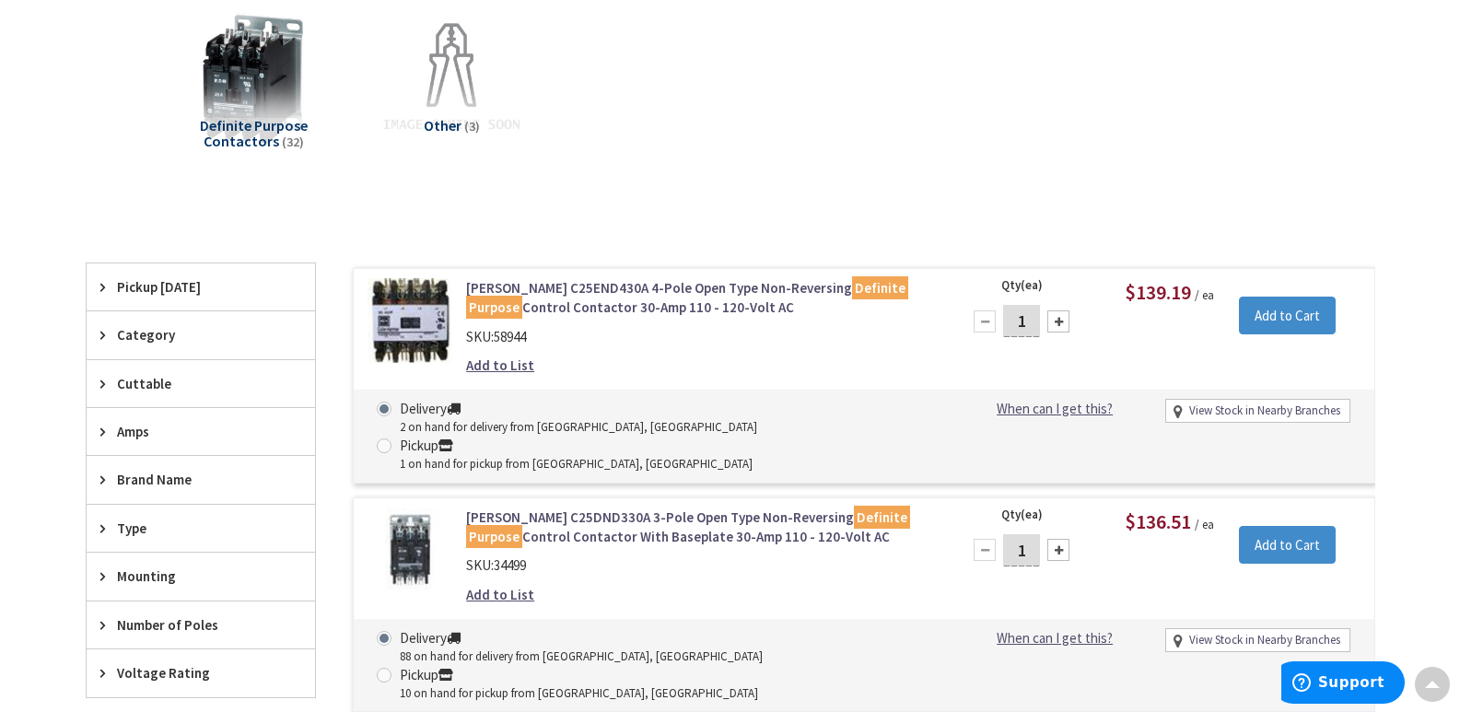
click at [565, 508] on link "Eaton C25DND330A 3-Pole Open Type Non-Reversing Definite Purpose Control Contac…" at bounding box center [700, 528] width 469 height 40
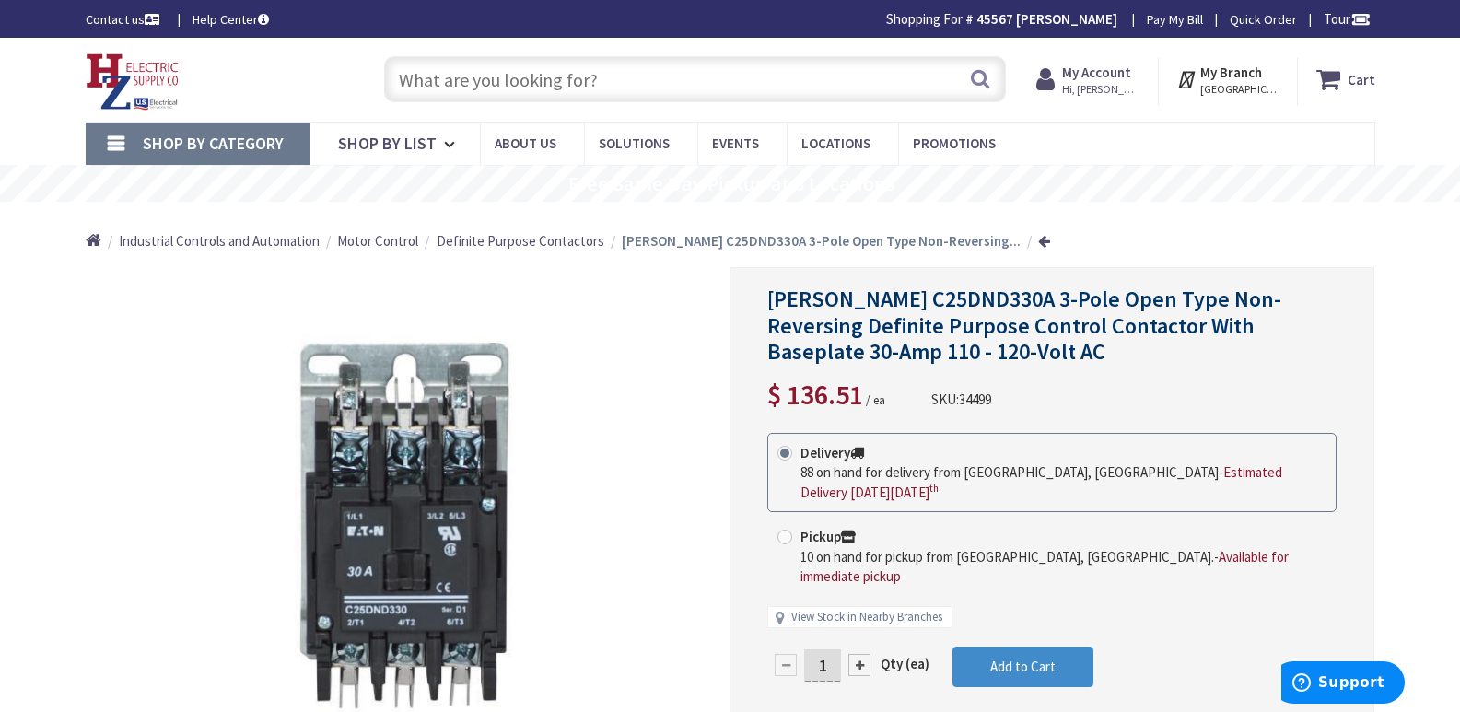
click at [403, 83] on input "text" at bounding box center [695, 79] width 622 height 46
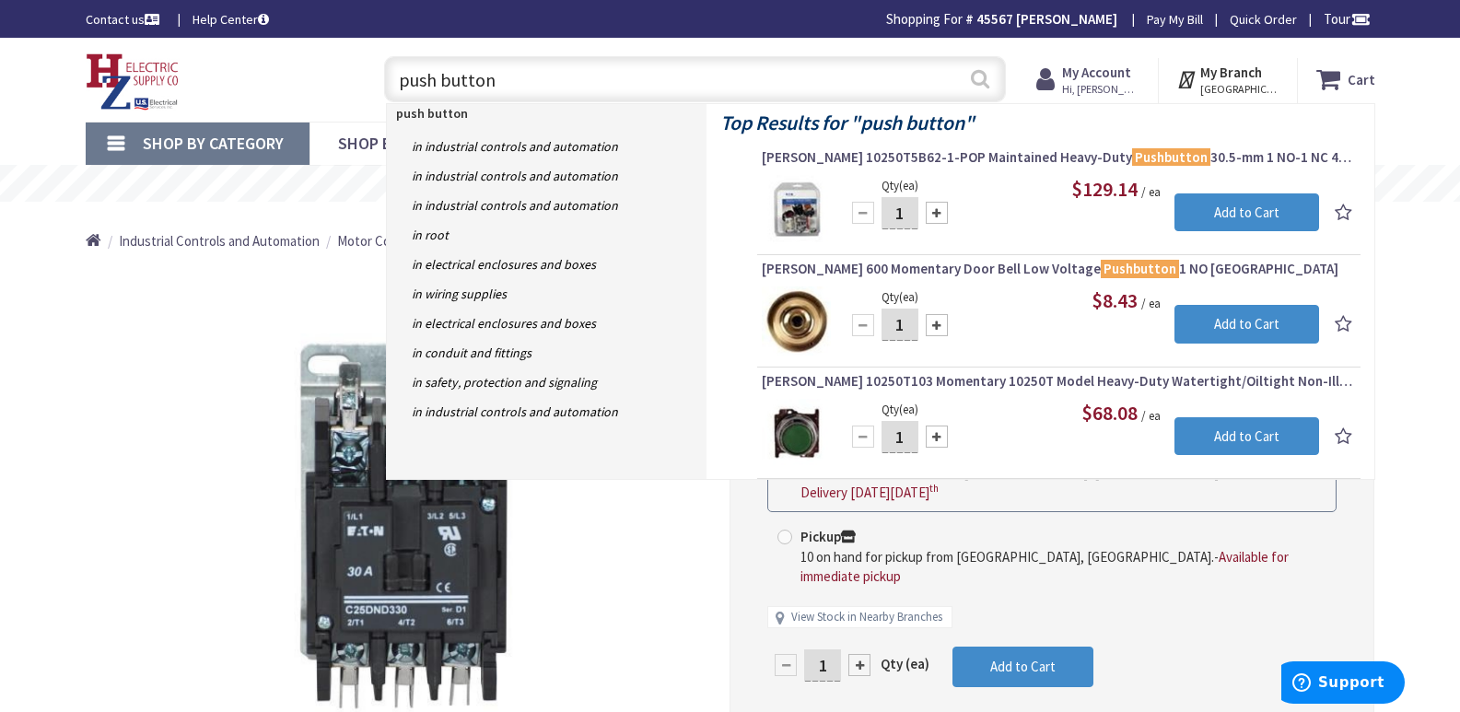
type input "push button"
click at [983, 75] on button "Search" at bounding box center [980, 78] width 24 height 41
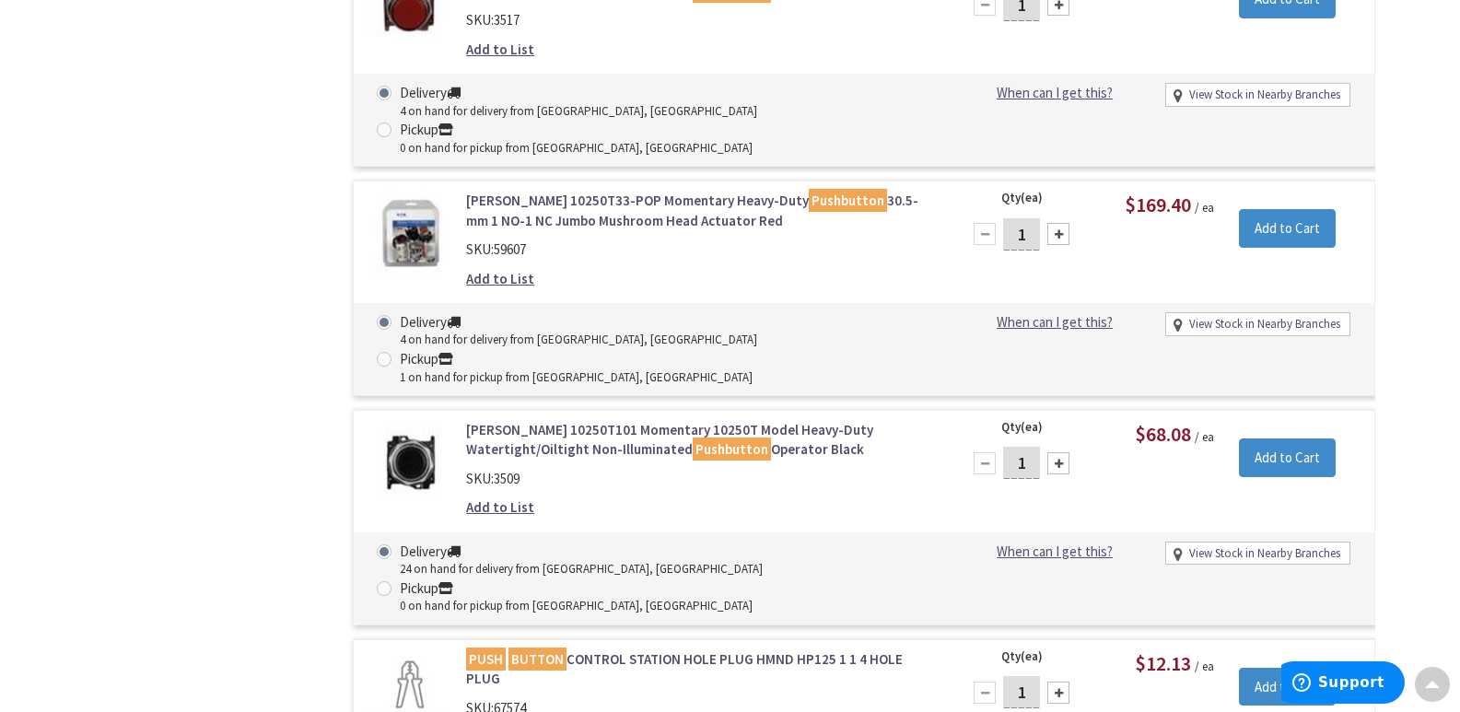
scroll to position [3224, 0]
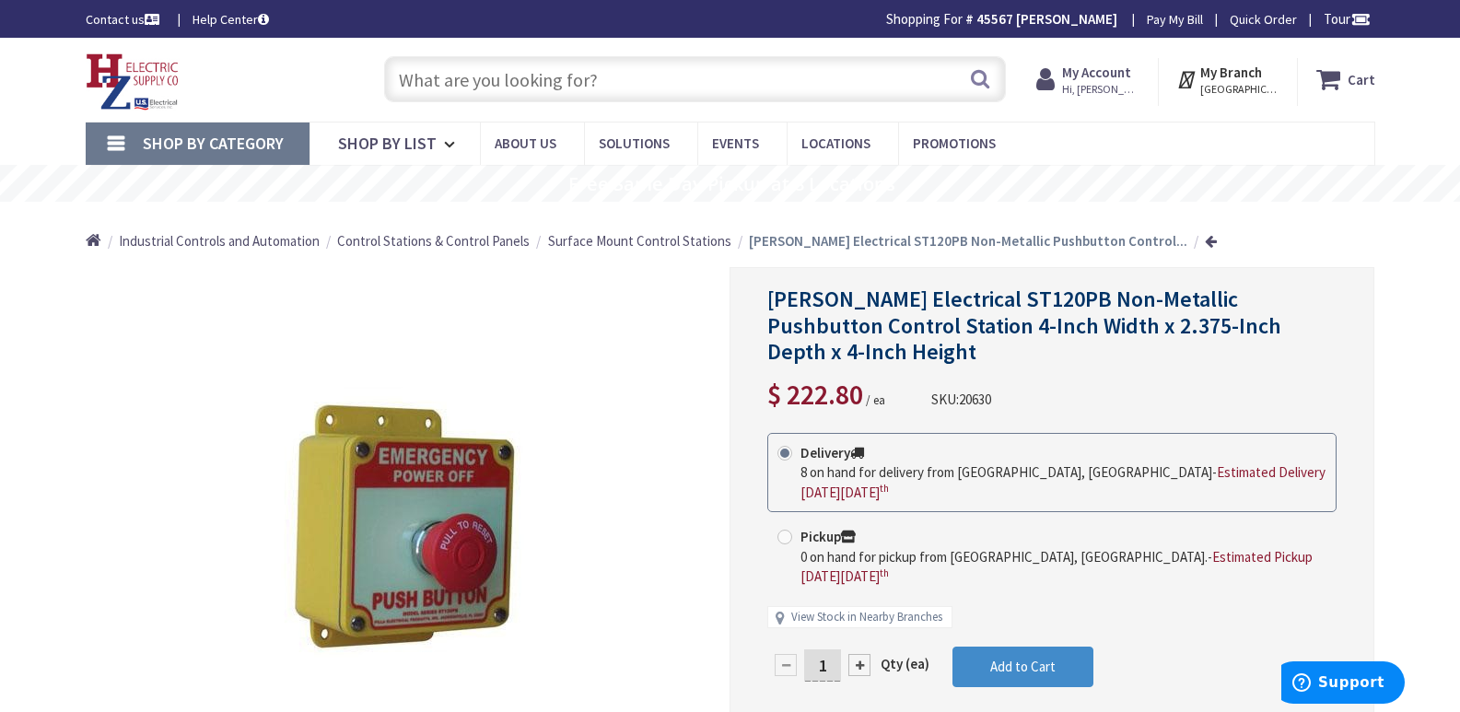
click at [656, 82] on input "text" at bounding box center [695, 79] width 622 height 46
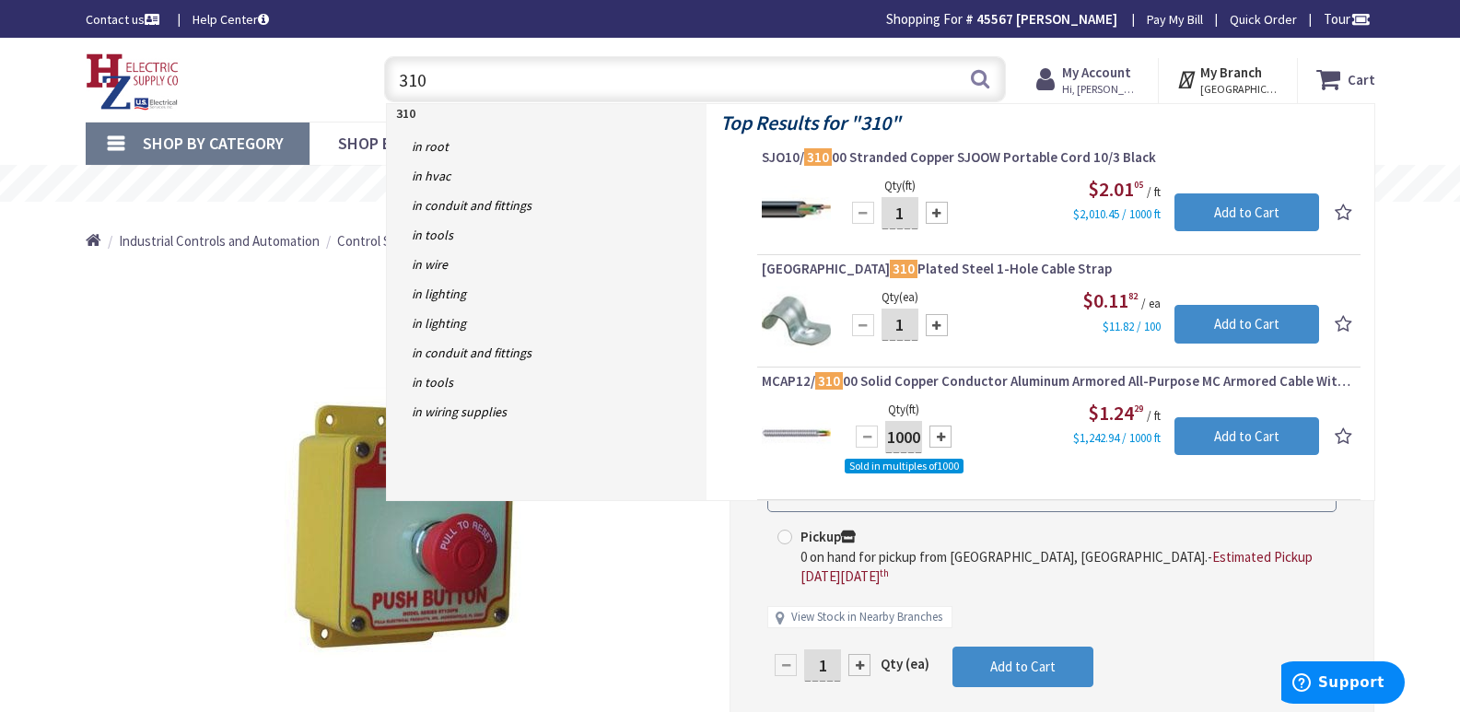
drag, startPoint x: 437, startPoint y: 81, endPoint x: 392, endPoint y: 84, distance: 45.2
click at [392, 84] on input "310" at bounding box center [695, 79] width 622 height 46
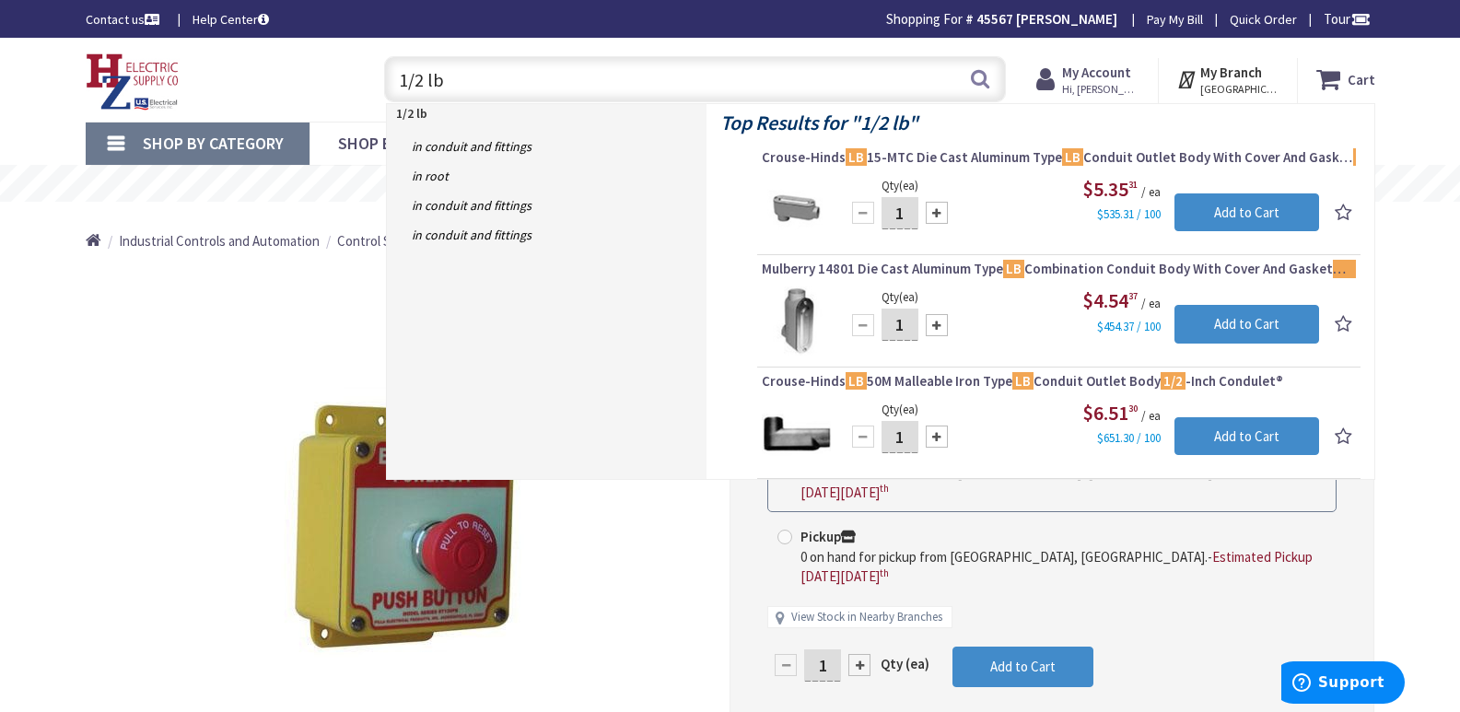
drag, startPoint x: 461, startPoint y: 88, endPoint x: 311, endPoint y: 70, distance: 150.3
click at [321, 73] on div "Toggle Nav 1/2 lb 1/2 lb Search Cart My Cart Close" at bounding box center [730, 80] width 1317 height 62
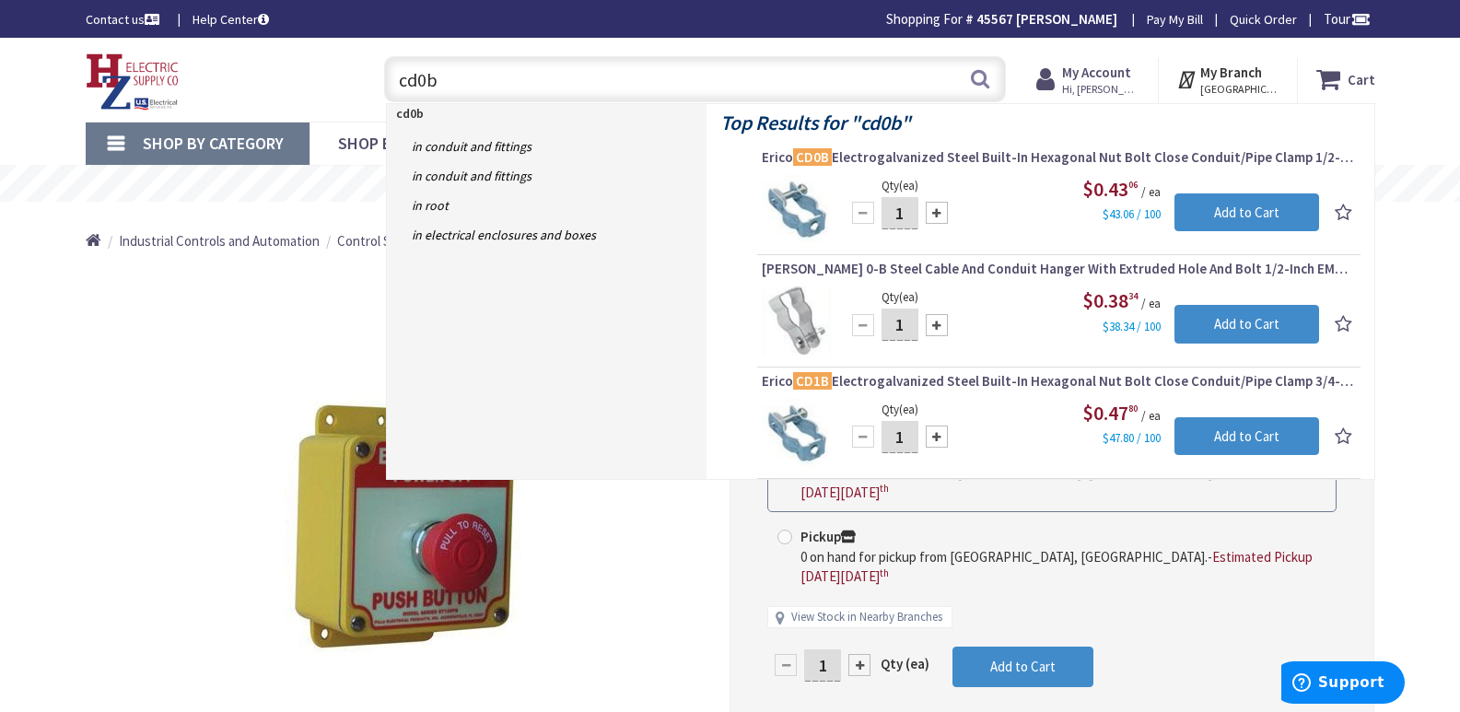
drag, startPoint x: 458, startPoint y: 90, endPoint x: 308, endPoint y: 72, distance: 151.3
click at [308, 72] on div "Toggle Nav cd0b cd0b Search Cart My Cart Close" at bounding box center [730, 80] width 1317 height 62
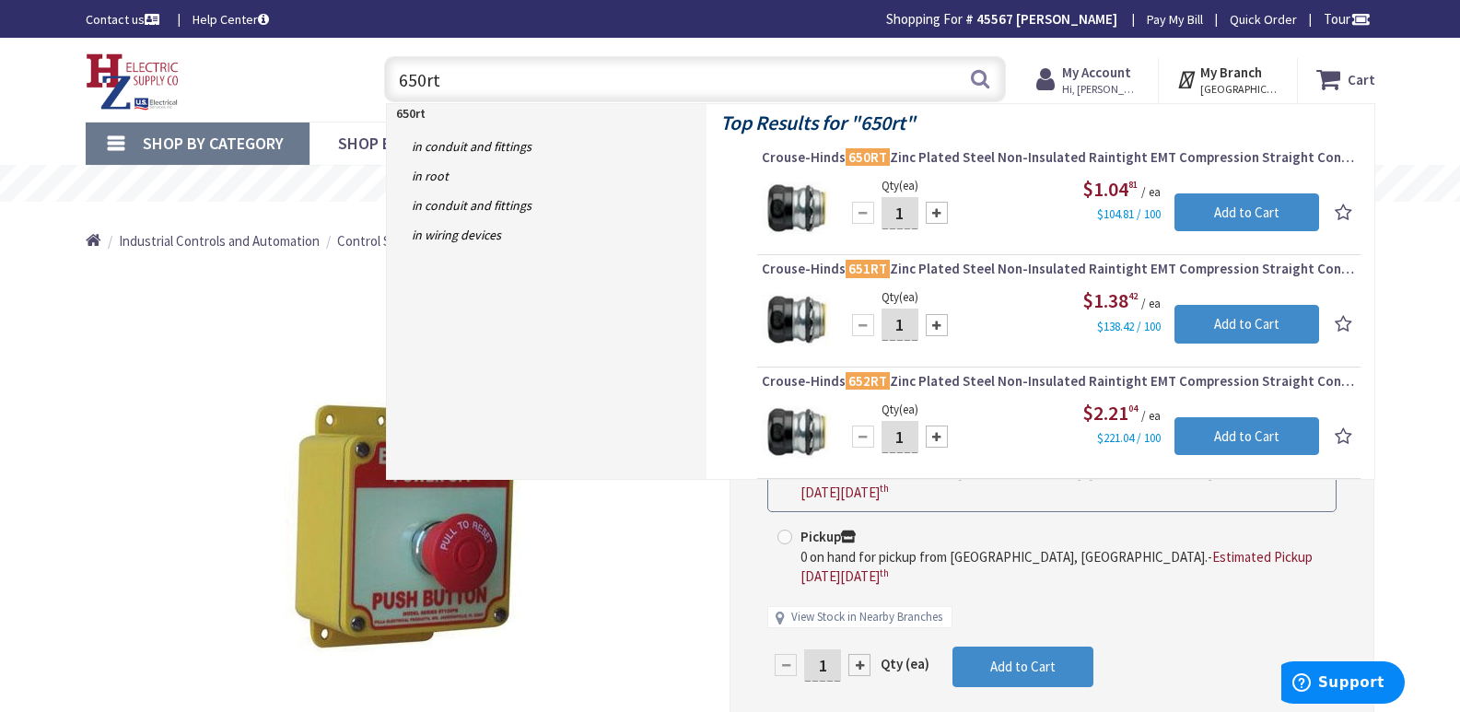
drag, startPoint x: 441, startPoint y: 80, endPoint x: 244, endPoint y: 64, distance: 197.8
click at [333, 81] on div "Toggle Nav 650rt 650rt Search Cart My Cart Close" at bounding box center [730, 80] width 1317 height 62
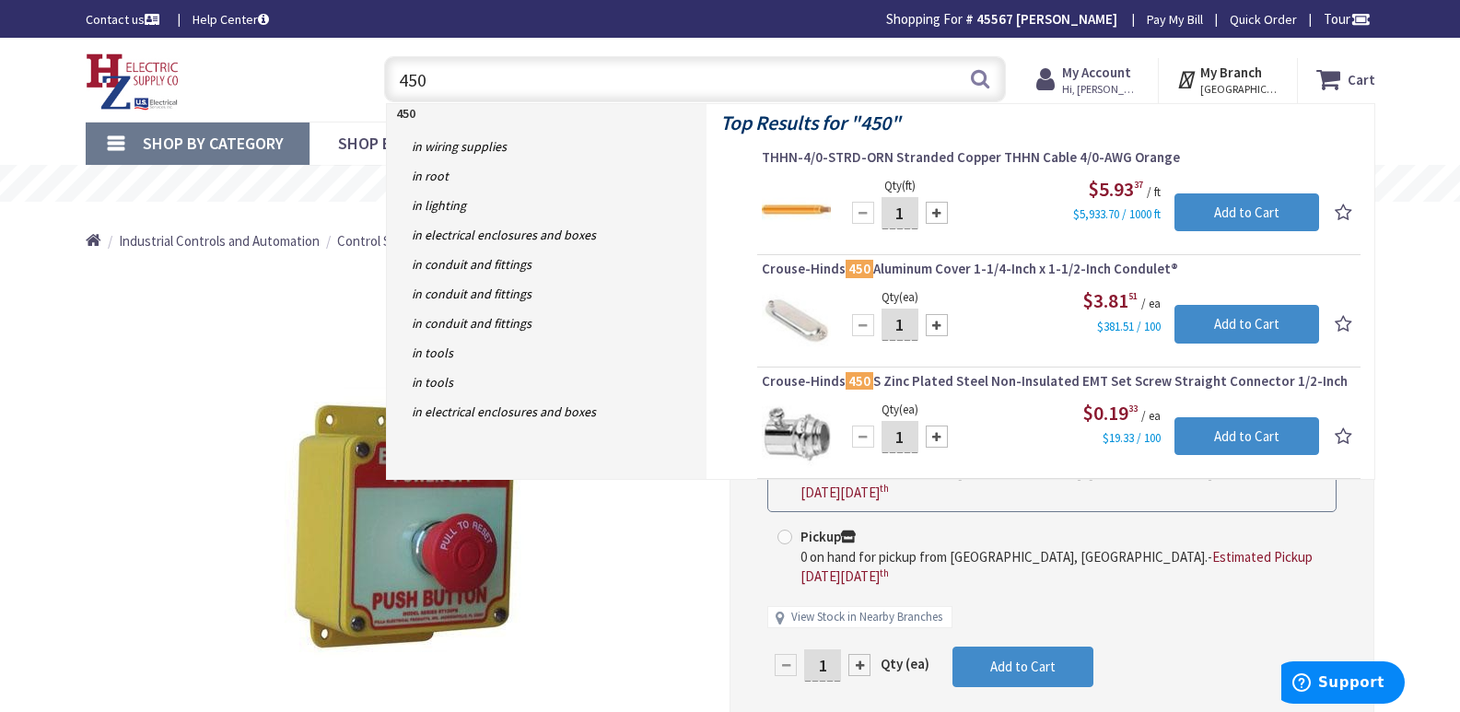
drag, startPoint x: 433, startPoint y: 81, endPoint x: 382, endPoint y: 87, distance: 51.0
click at [382, 87] on div "450 450 Search" at bounding box center [690, 78] width 631 height 59
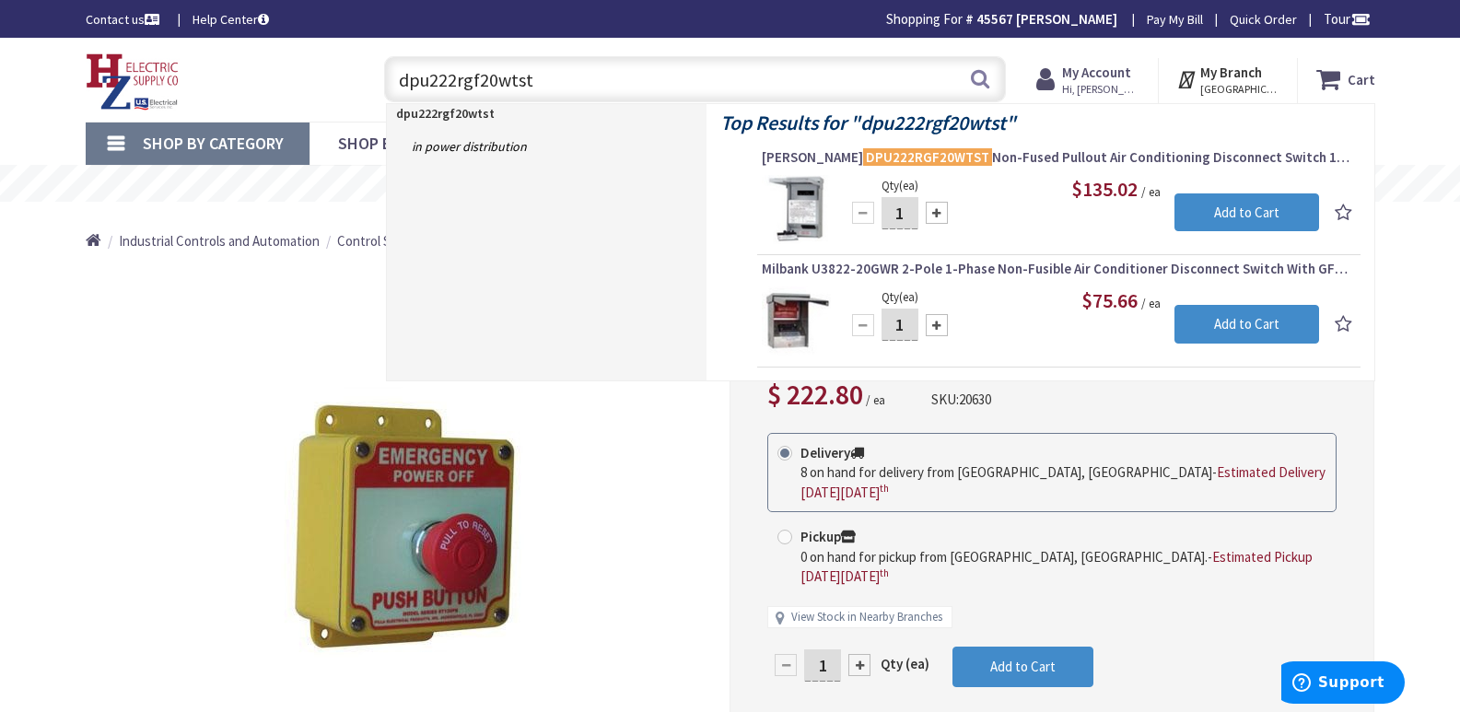
drag, startPoint x: 531, startPoint y: 76, endPoint x: 337, endPoint y: 76, distance: 193.5
click at [337, 76] on div "Toggle Nav dpu222rgf20wtst dpu222rgf20wtst Search Cart My Cart Close" at bounding box center [730, 80] width 1317 height 62
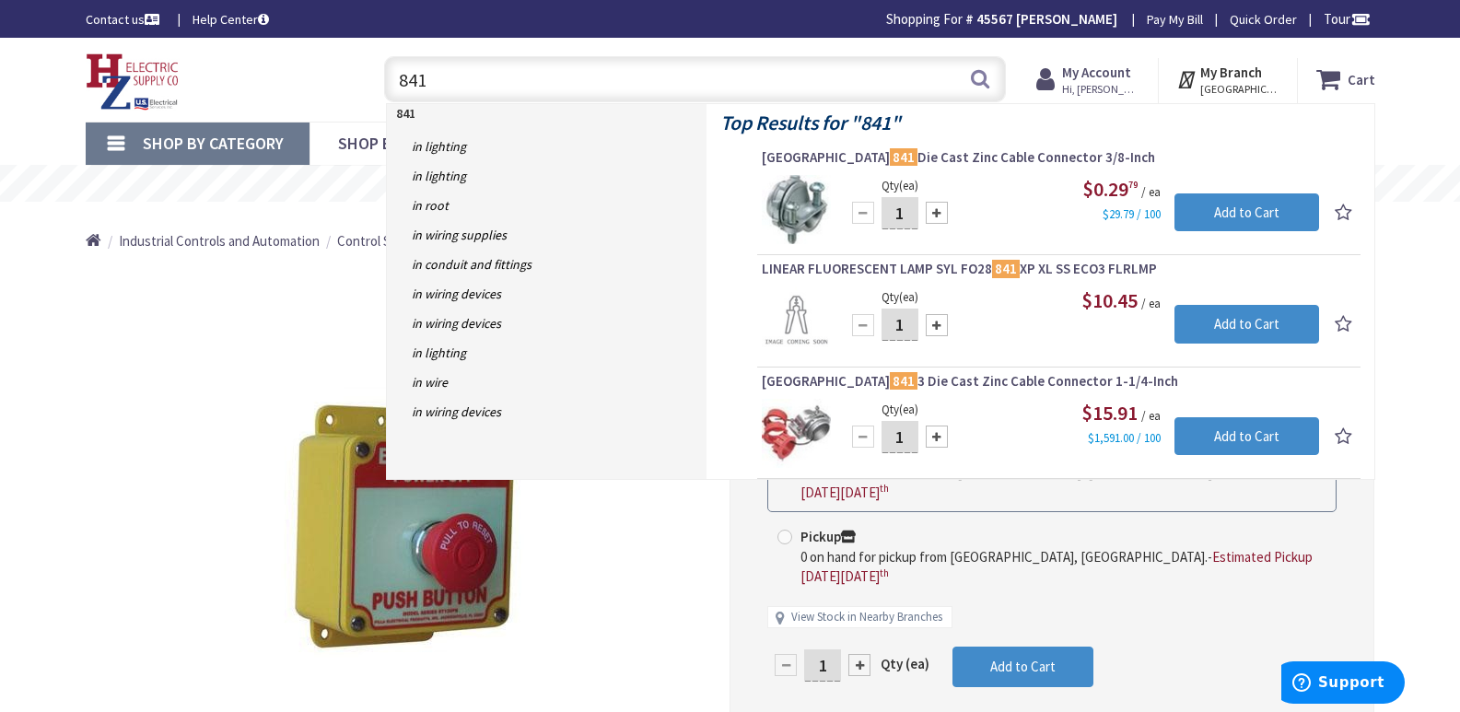
drag, startPoint x: 438, startPoint y: 81, endPoint x: 306, endPoint y: 74, distance: 132.9
click at [312, 69] on div "Toggle Nav 841 841 Search Cart My Cart Close" at bounding box center [730, 80] width 1317 height 62
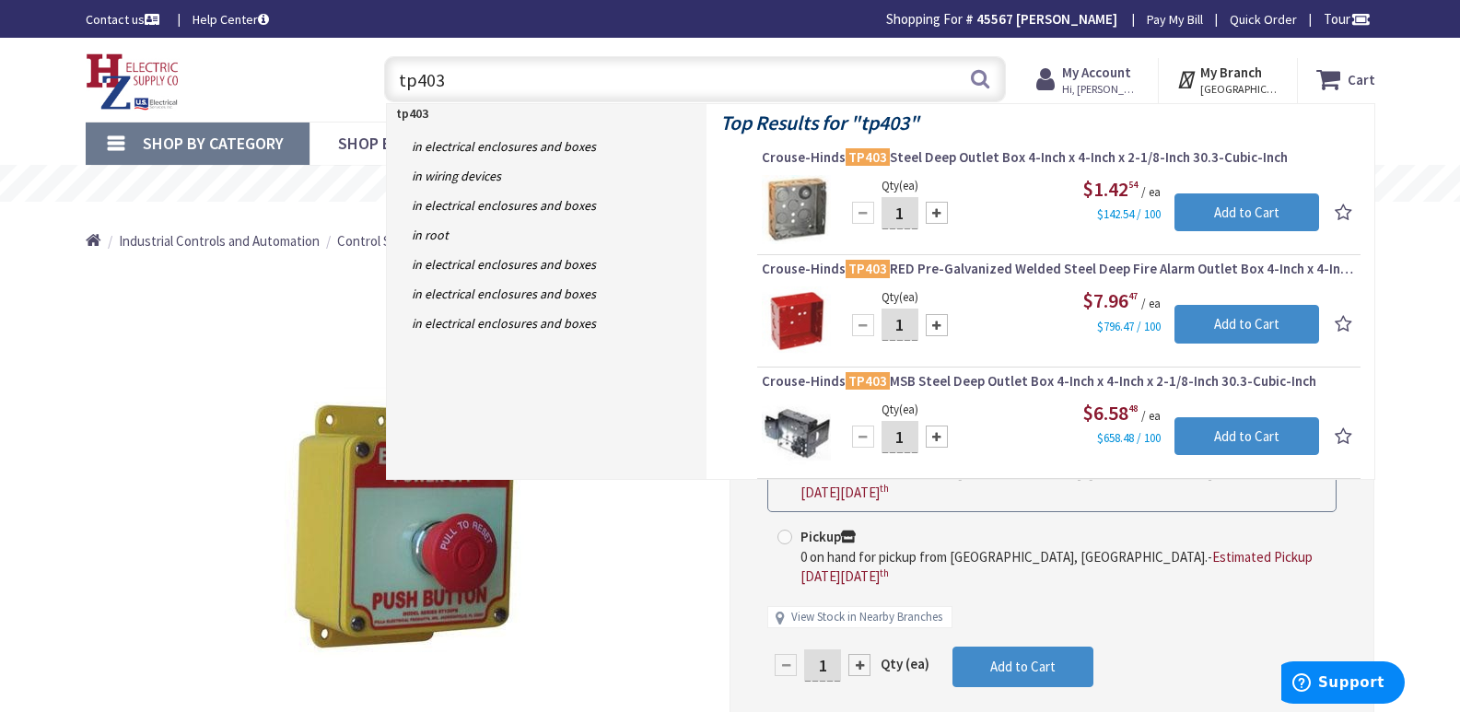
drag, startPoint x: 450, startPoint y: 84, endPoint x: 382, endPoint y: 88, distance: 68.3
click at [383, 88] on div "tp403 tp403 Search" at bounding box center [690, 78] width 631 height 59
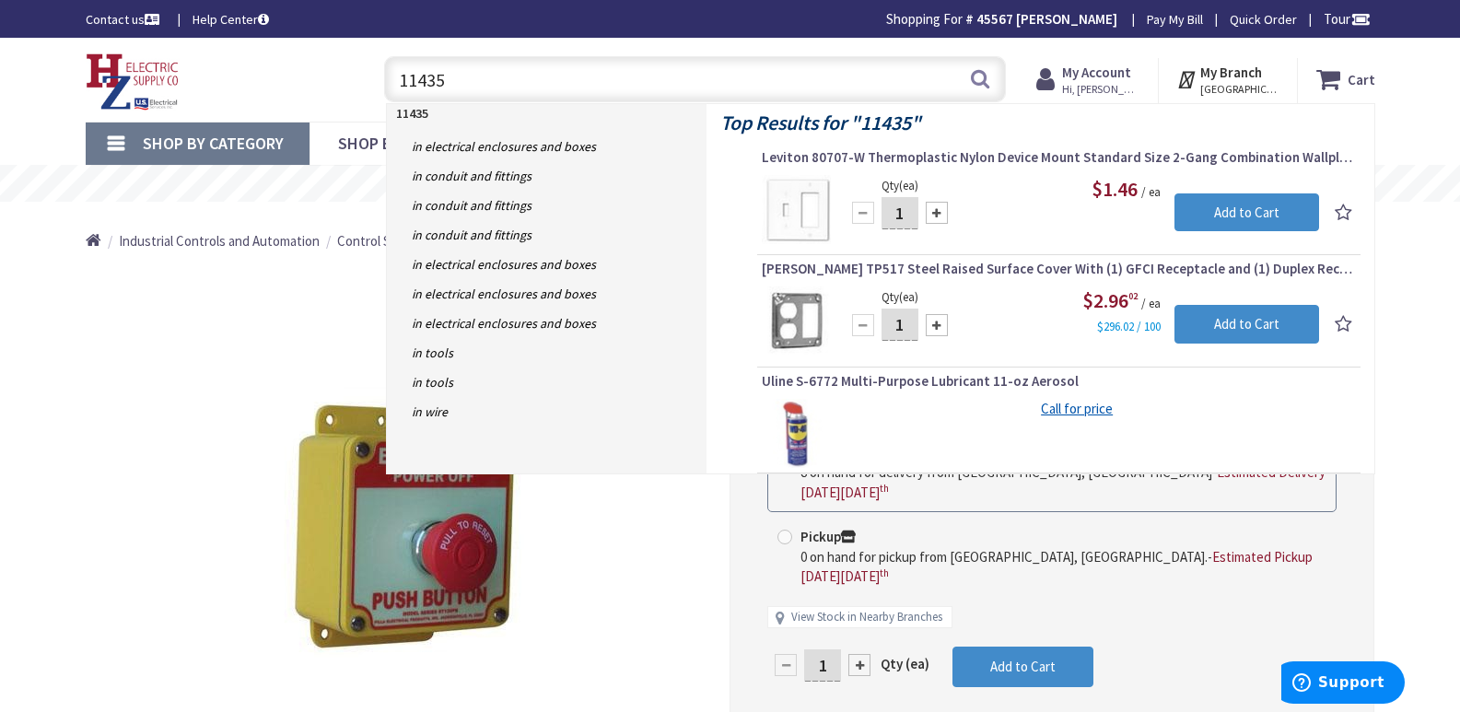
drag, startPoint x: 456, startPoint y: 83, endPoint x: 337, endPoint y: 83, distance: 118.8
click at [337, 83] on div "Toggle Nav 11435 11435 Search Cart My Cart Close" at bounding box center [730, 80] width 1317 height 62
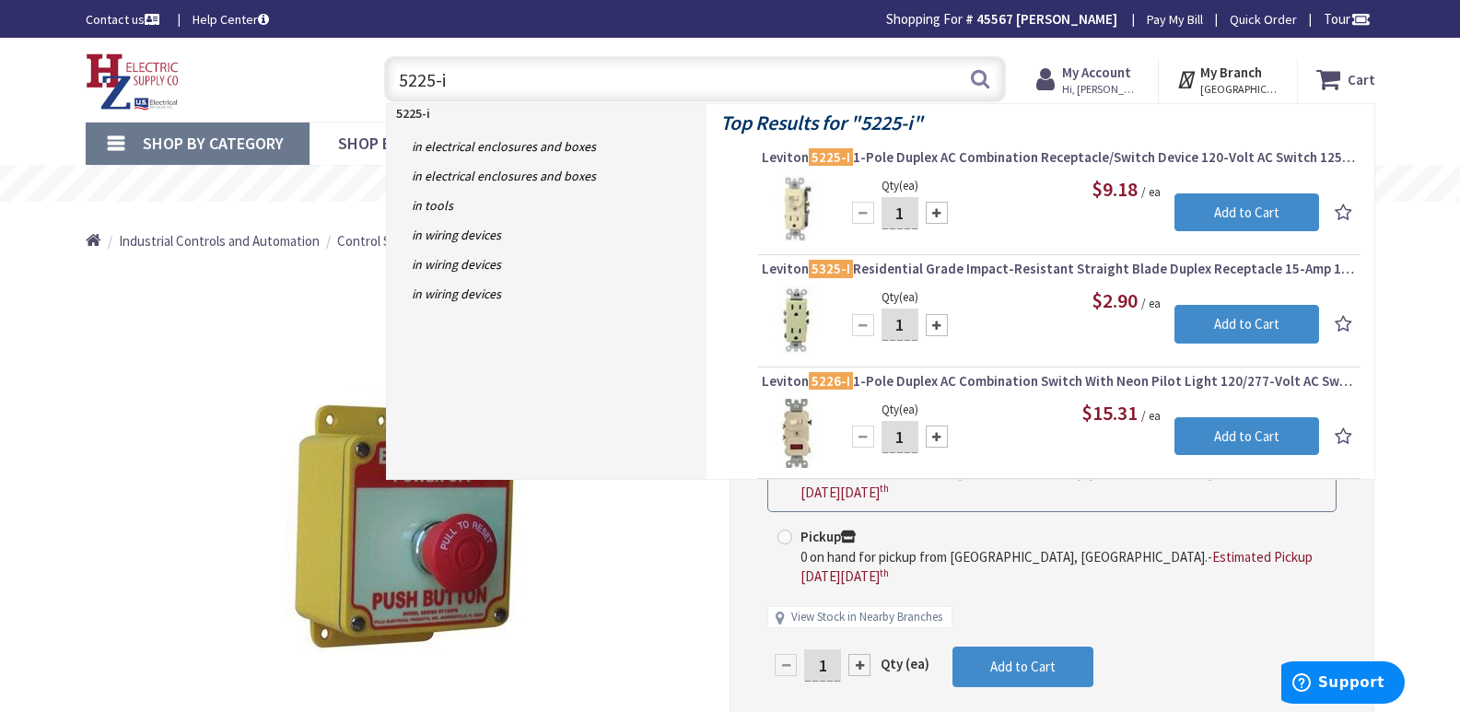
drag, startPoint x: 470, startPoint y: 76, endPoint x: 258, endPoint y: 83, distance: 212.0
click at [284, 85] on div "Toggle Nav 5225-i 5225-i Search Cart My Cart Close" at bounding box center [730, 80] width 1317 height 62
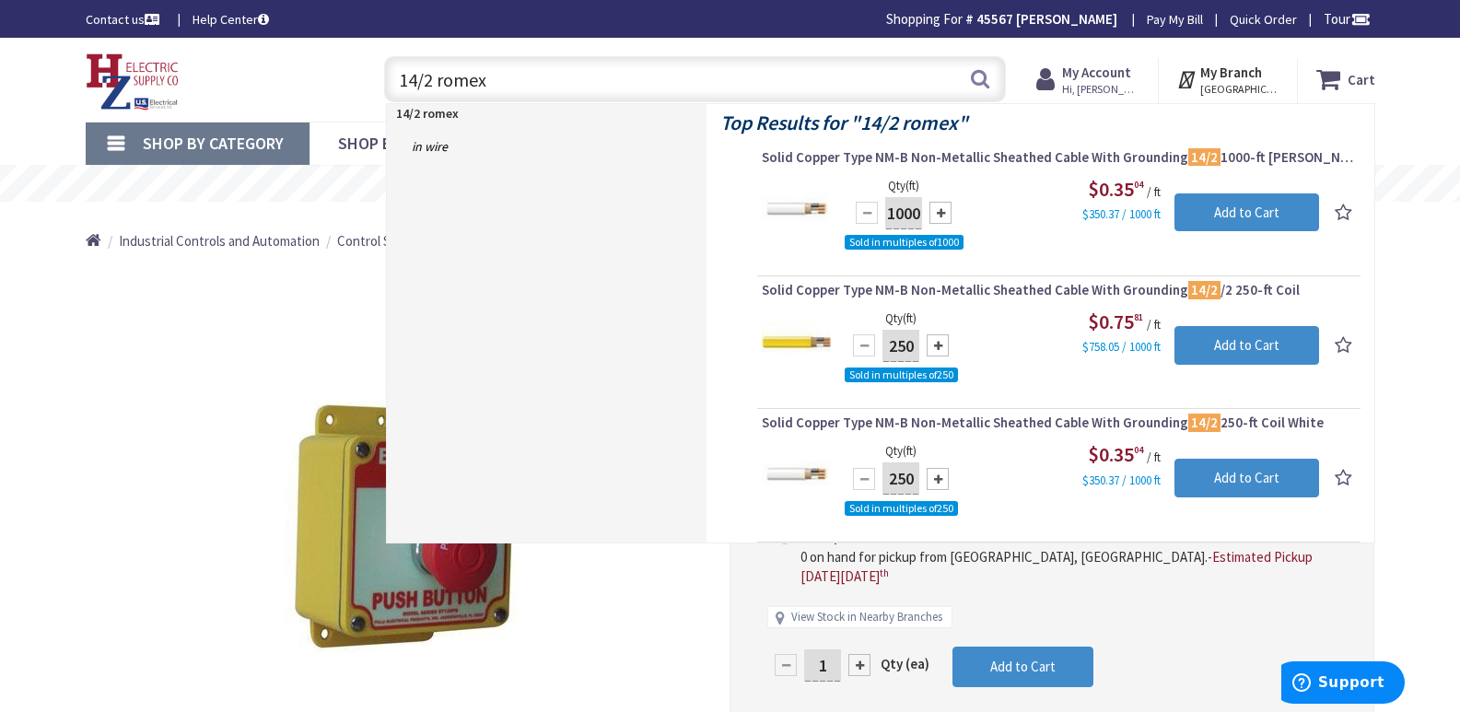
drag, startPoint x: 505, startPoint y: 72, endPoint x: 357, endPoint y: 64, distance: 147.6
click at [357, 64] on div "Toggle Nav 14/2 romex 14/2 romex Search Cart My Cart Close" at bounding box center [730, 80] width 1317 height 62
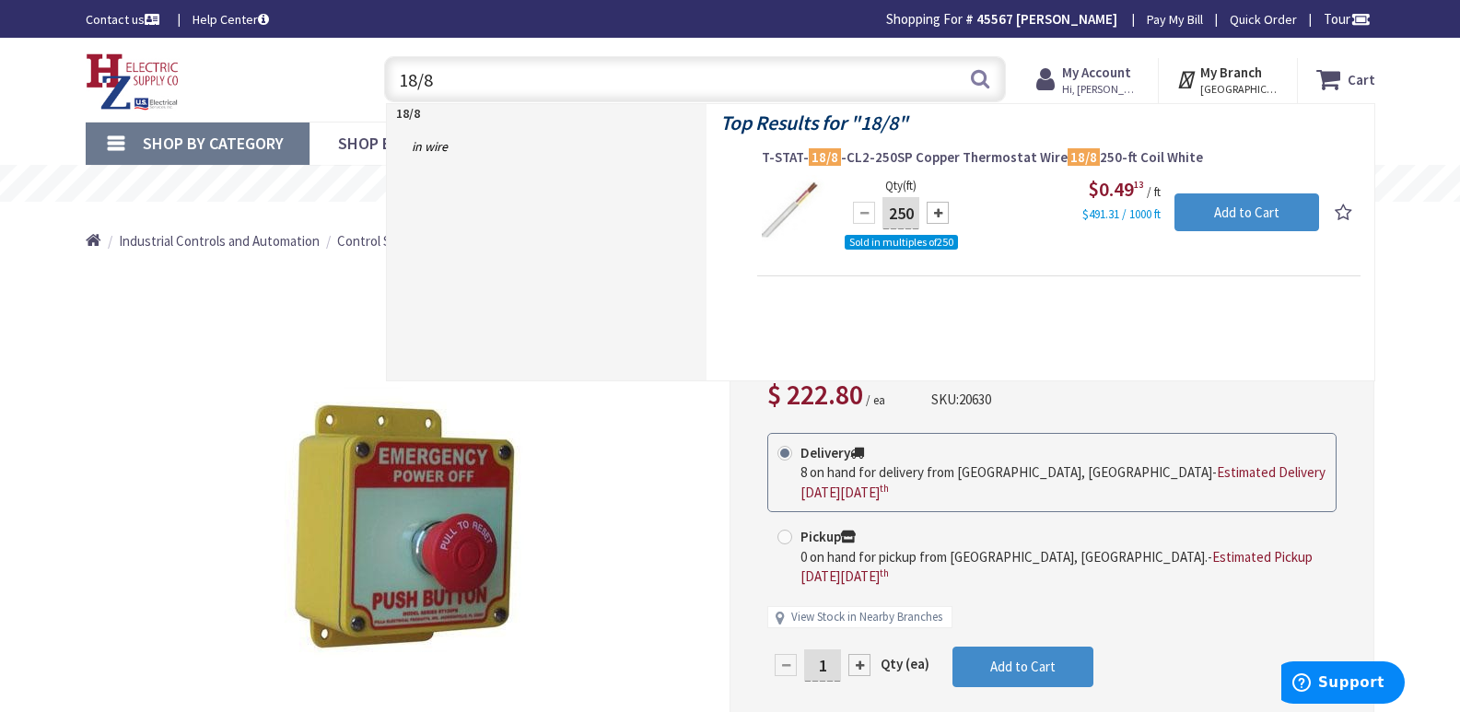
click at [434, 87] on input "18/8" at bounding box center [695, 79] width 622 height 46
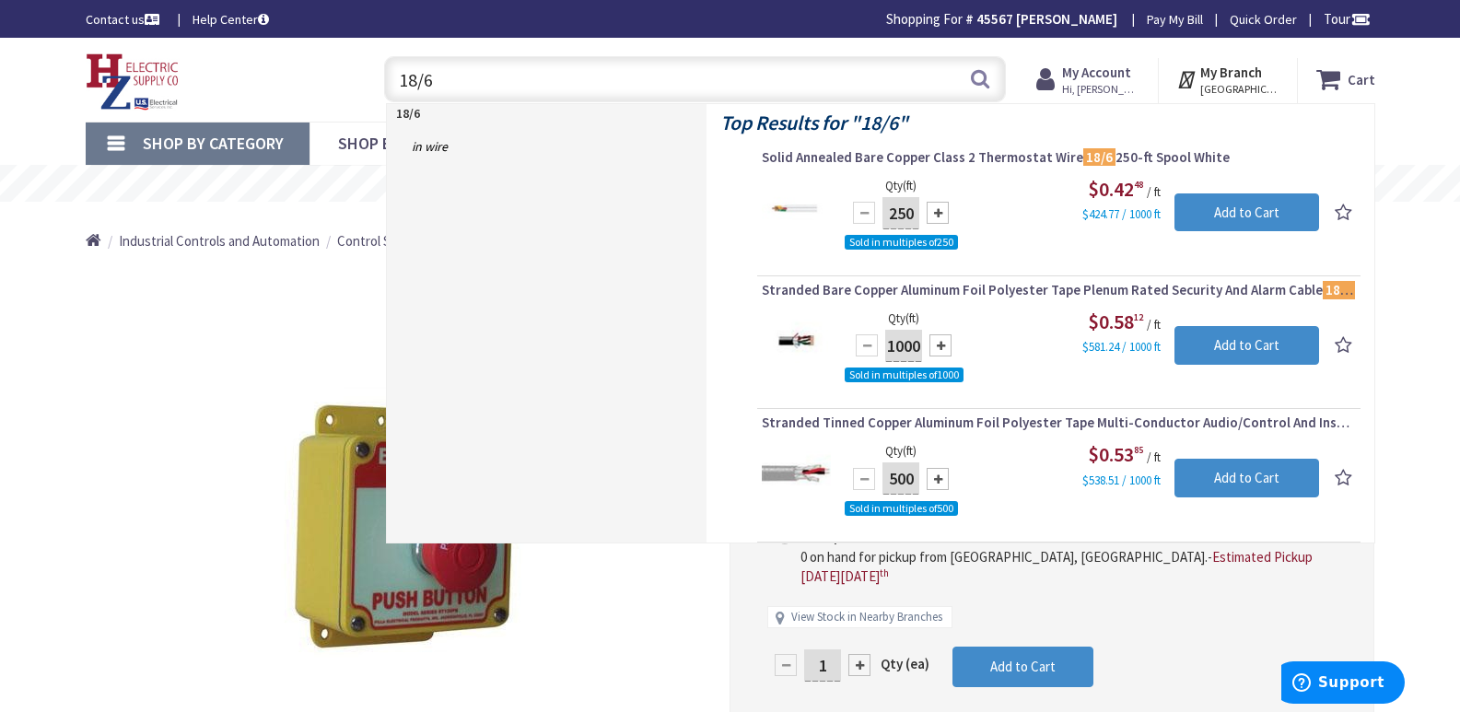
drag, startPoint x: 439, startPoint y: 78, endPoint x: 366, endPoint y: 81, distance: 73.7
click at [366, 81] on div "18/6 18/6 Search" at bounding box center [690, 78] width 659 height 59
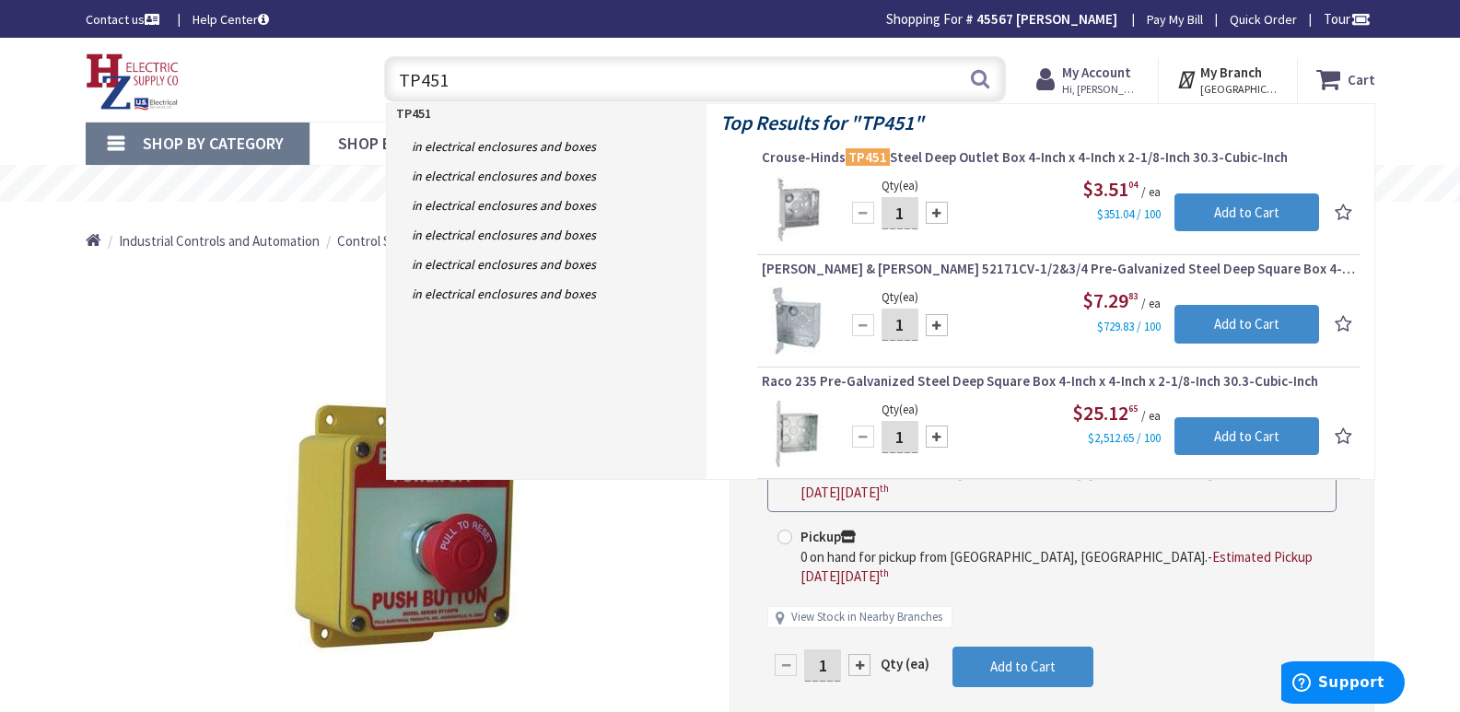
drag, startPoint x: 408, startPoint y: 84, endPoint x: 363, endPoint y: 88, distance: 45.3
click at [363, 88] on div "TP451 TP451 Search" at bounding box center [690, 78] width 659 height 59
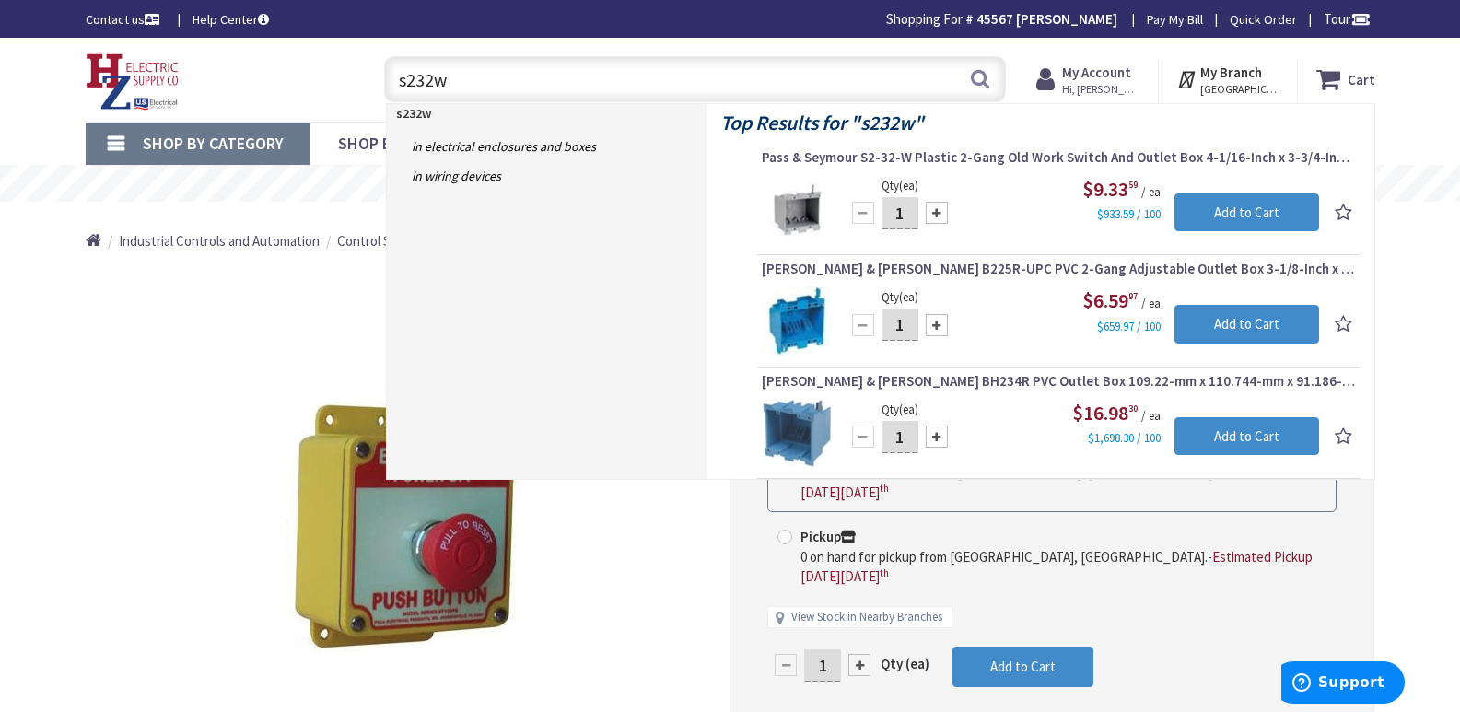
drag, startPoint x: 457, startPoint y: 82, endPoint x: 352, endPoint y: 72, distance: 105.5
click at [352, 72] on div "Toggle Nav s232w s232w Search Cart My Cart Close" at bounding box center [730, 80] width 1317 height 62
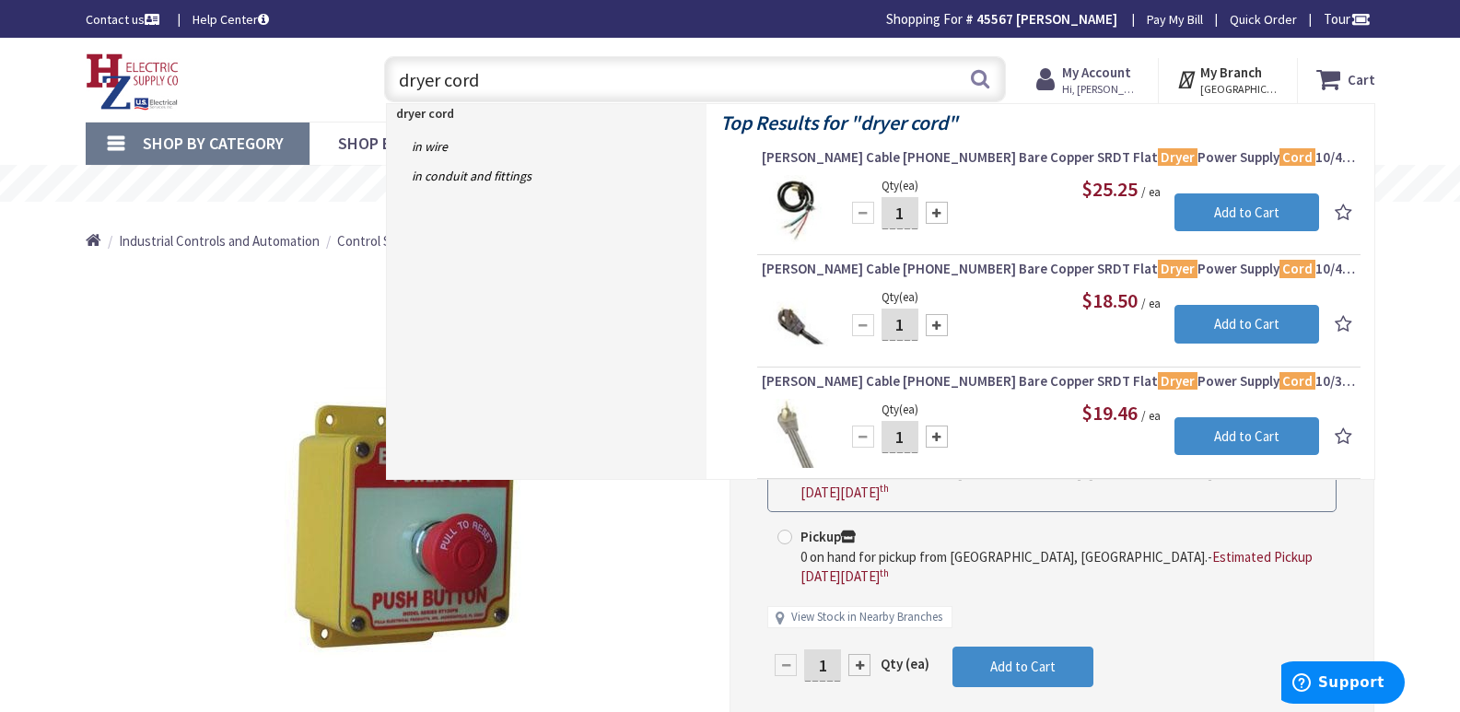
drag, startPoint x: 484, startPoint y: 78, endPoint x: 341, endPoint y: 76, distance: 142.8
click at [341, 76] on div "Toggle Nav dryer cord dryer cord Search Cart My Cart Close" at bounding box center [730, 80] width 1317 height 62
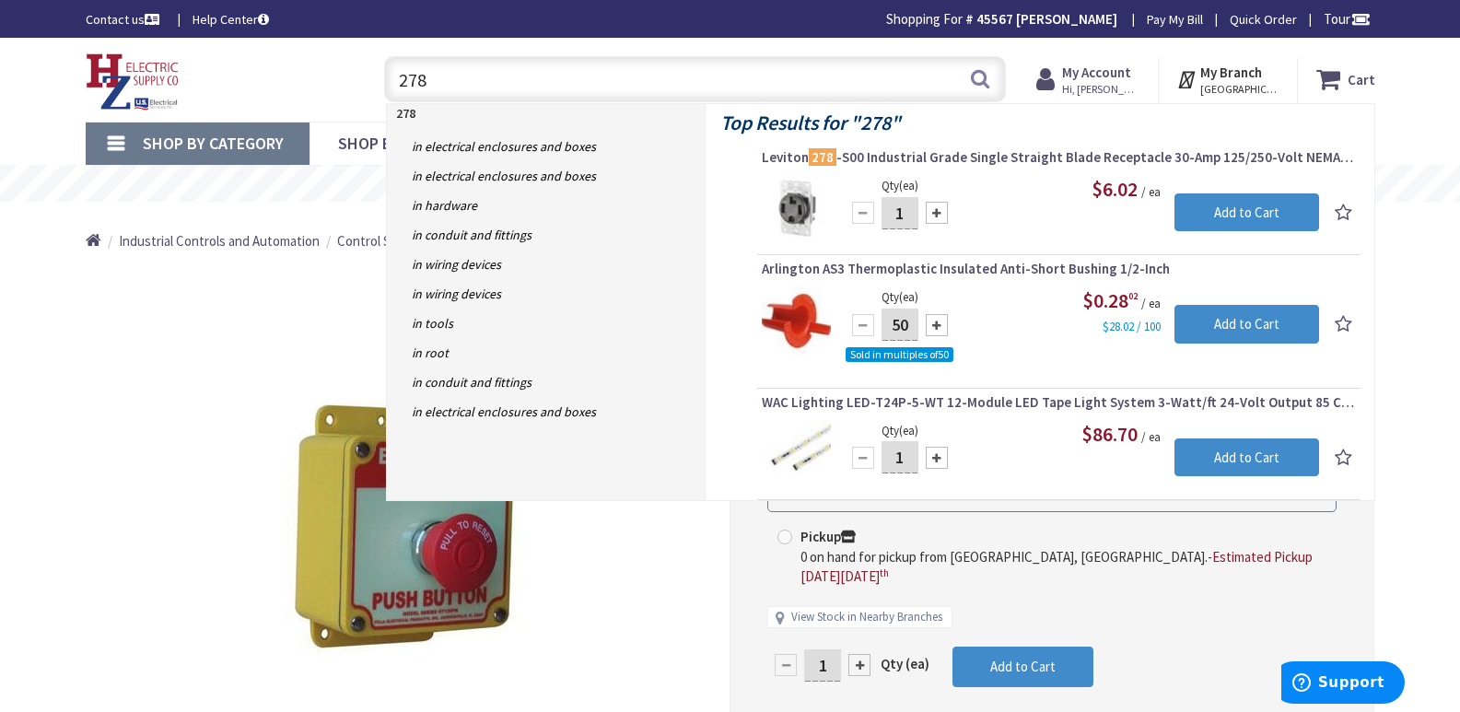
drag, startPoint x: 440, startPoint y: 82, endPoint x: 379, endPoint y: 81, distance: 61.7
click at [382, 81] on div "278 278 Search" at bounding box center [690, 78] width 631 height 59
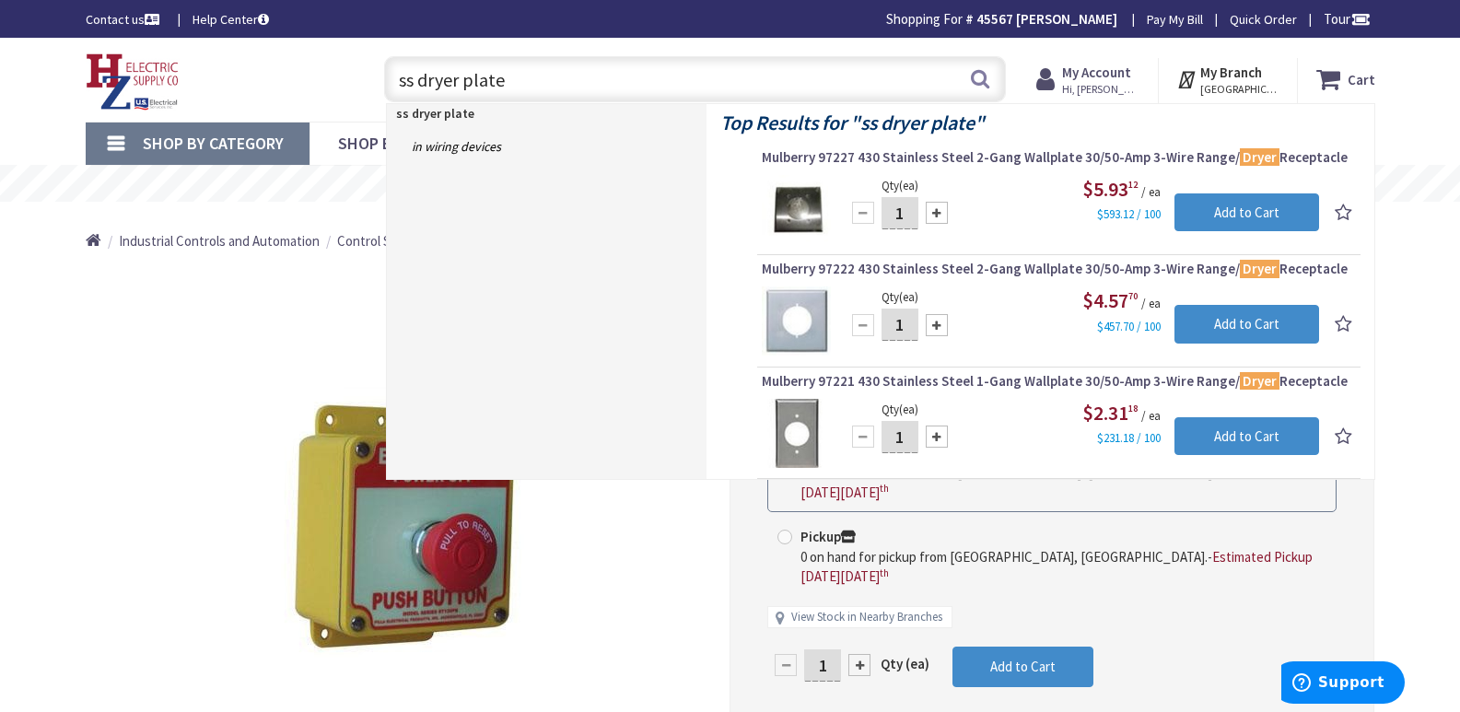
drag, startPoint x: 524, startPoint y: 86, endPoint x: 328, endPoint y: 88, distance: 196.2
click at [328, 88] on div "Toggle Nav ss dryer plate ss dryer plate Search Cart My Cart Close" at bounding box center [730, 80] width 1317 height 62
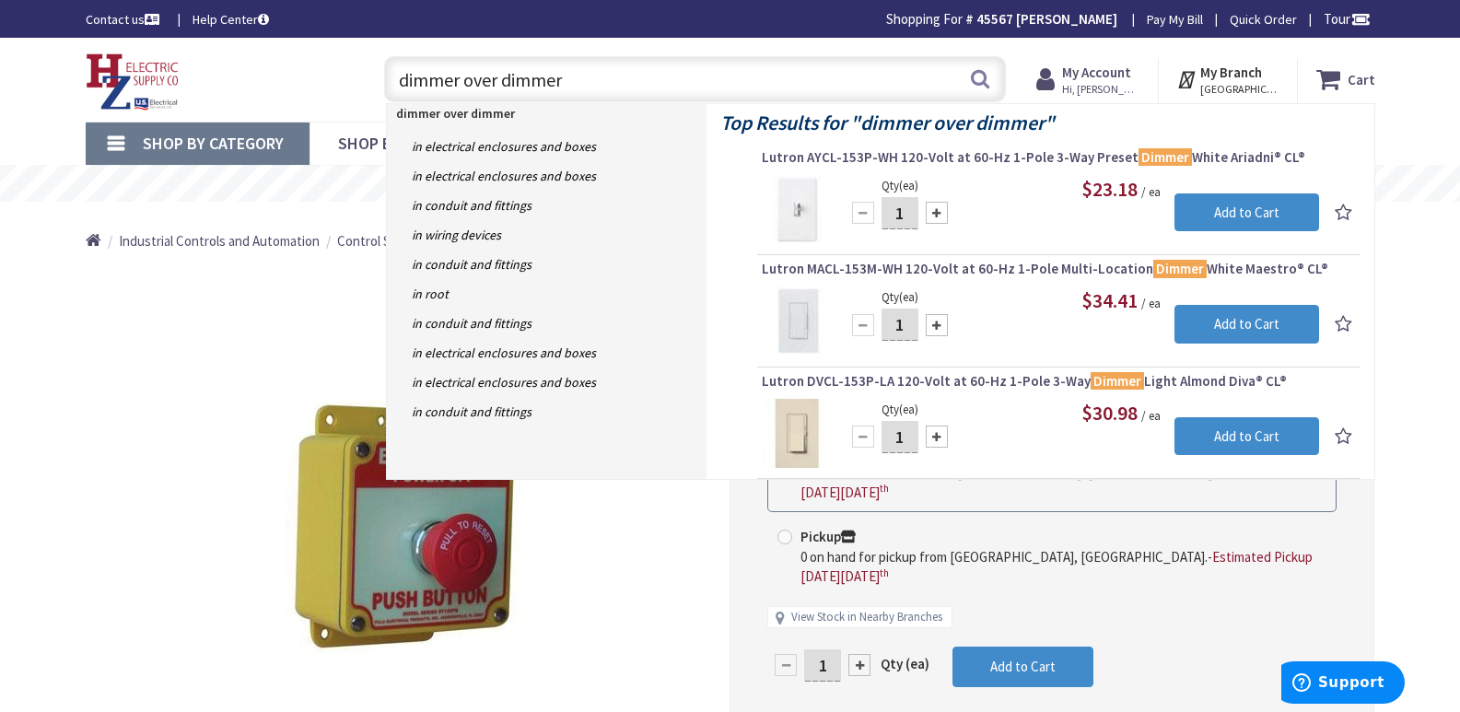
drag, startPoint x: 582, startPoint y: 76, endPoint x: 263, endPoint y: 77, distance: 318.7
click at [268, 76] on div "Toggle Nav dimmer over dimmer dimmer over dimmer Search Cart My Cart Close" at bounding box center [730, 80] width 1317 height 62
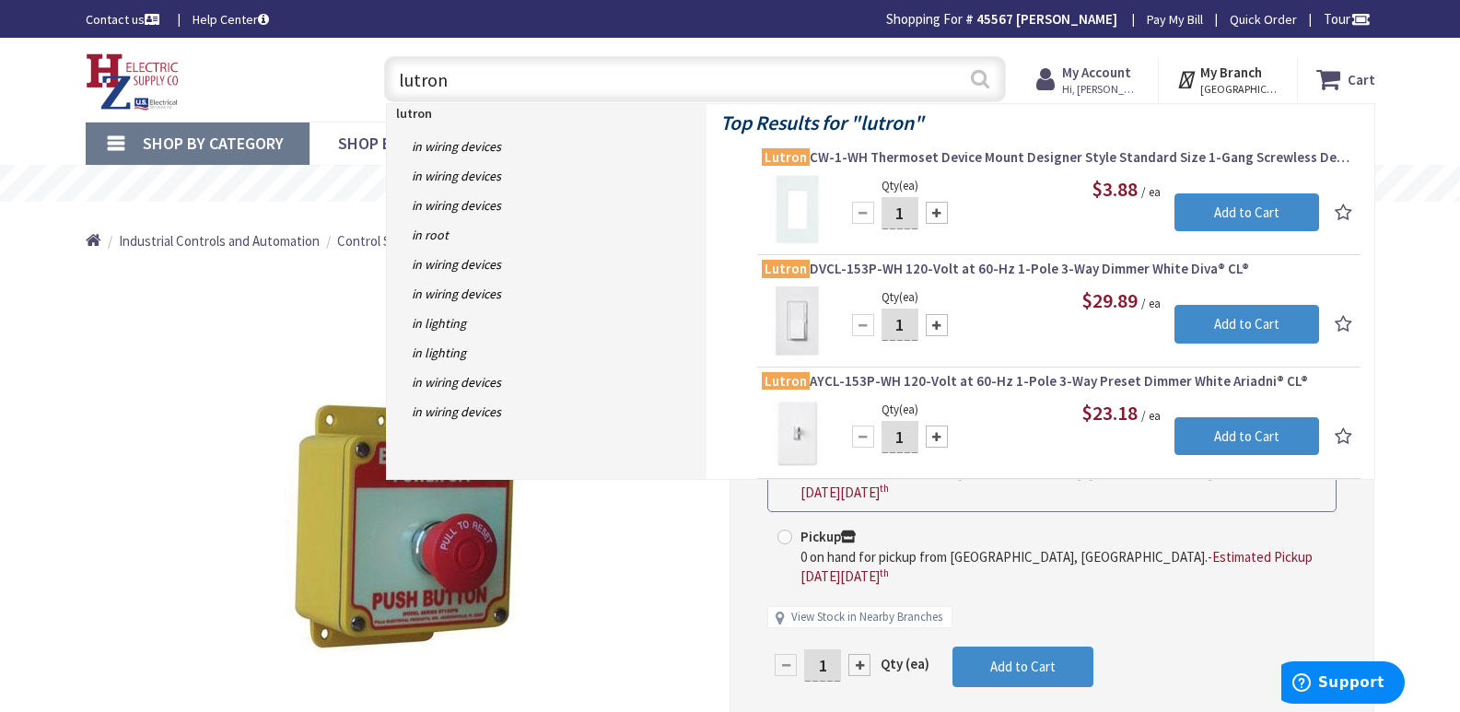
type input "lutron"
click at [977, 79] on button "Search" at bounding box center [980, 78] width 24 height 41
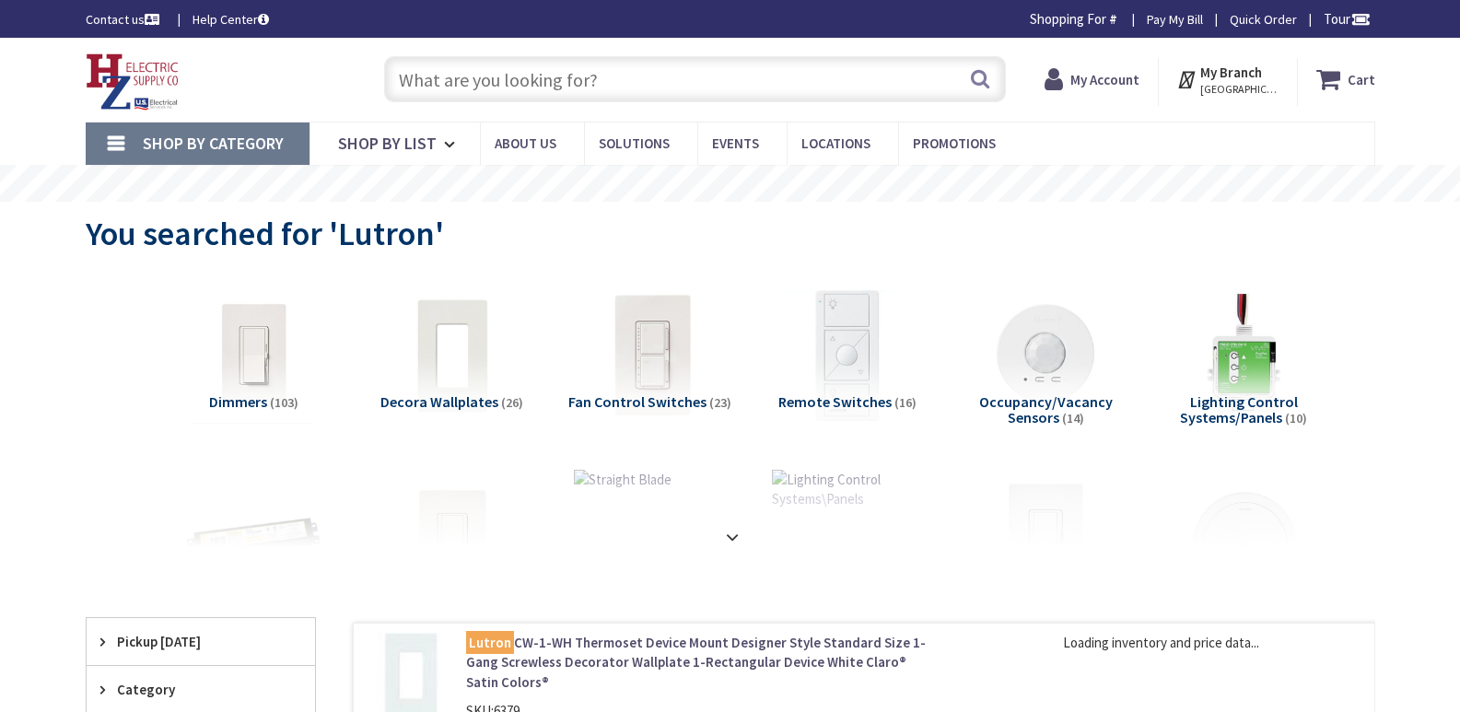
type input "[PERSON_NAME][GEOGRAPHIC_DATA], [GEOGRAPHIC_DATA]"
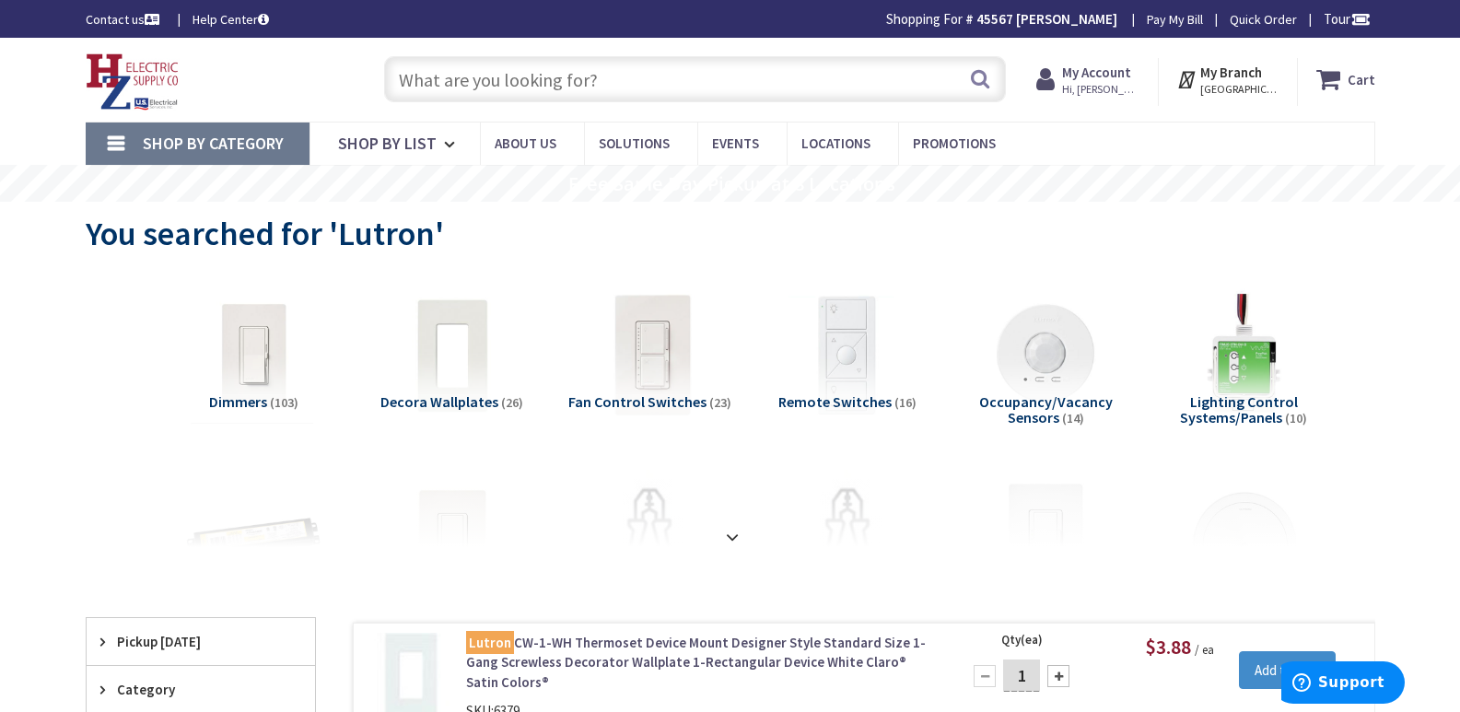
click at [434, 83] on input "text" at bounding box center [695, 79] width 622 height 46
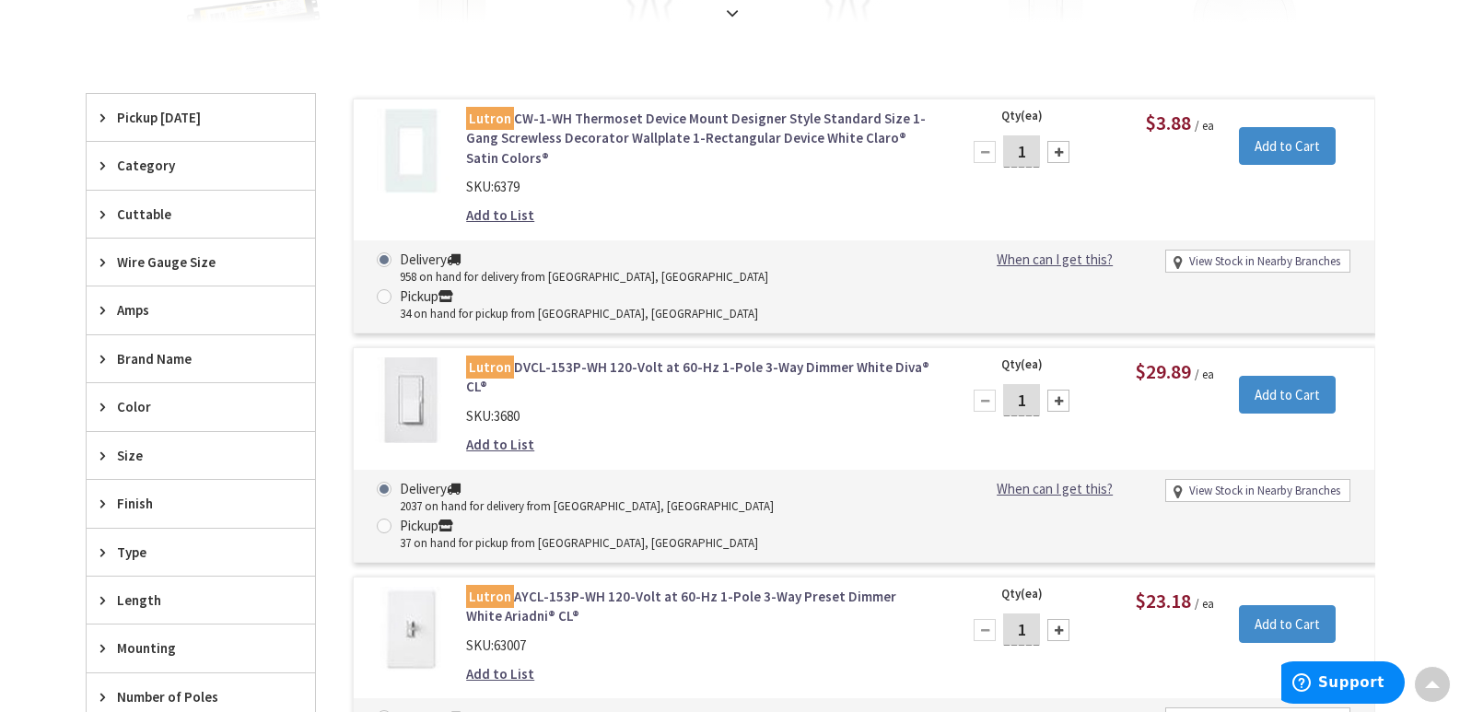
scroll to position [553, 0]
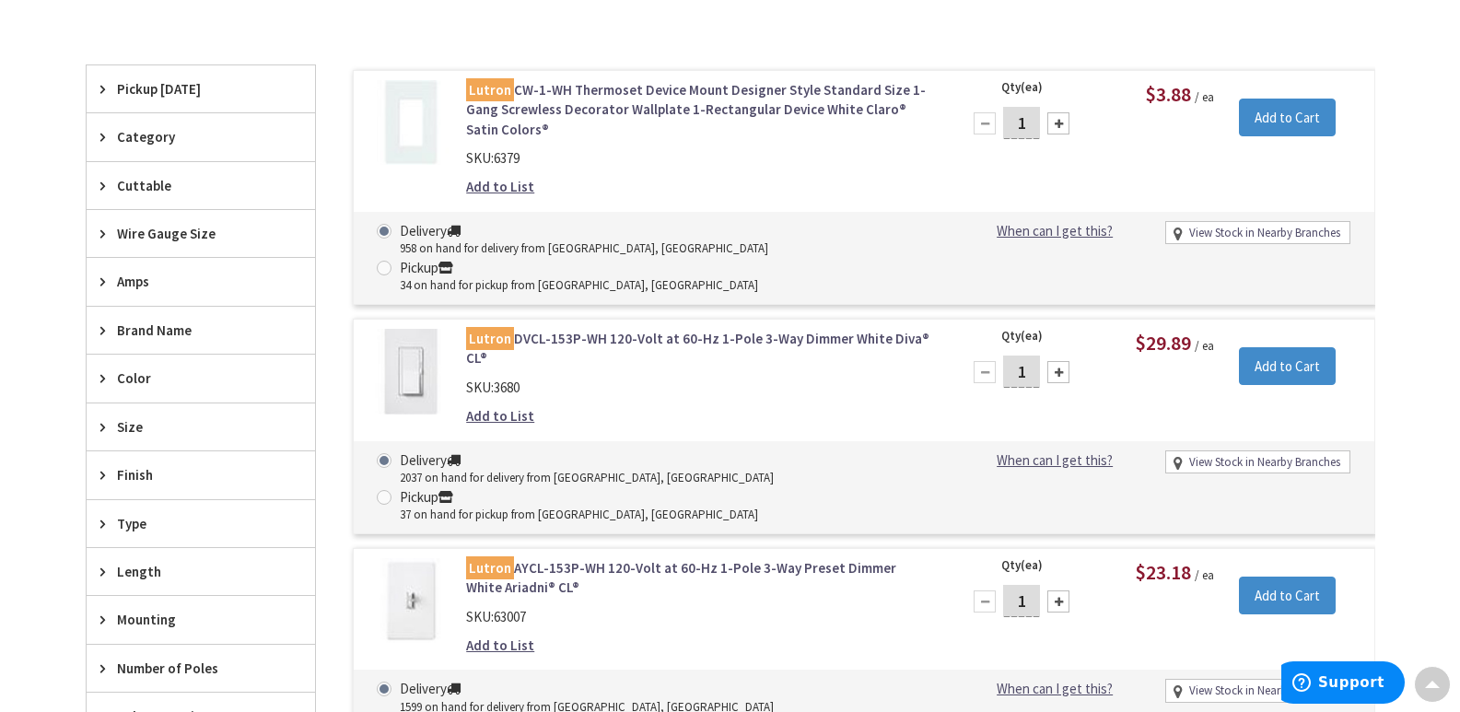
type input "s2l"
